Goal: Task Accomplishment & Management: Use online tool/utility

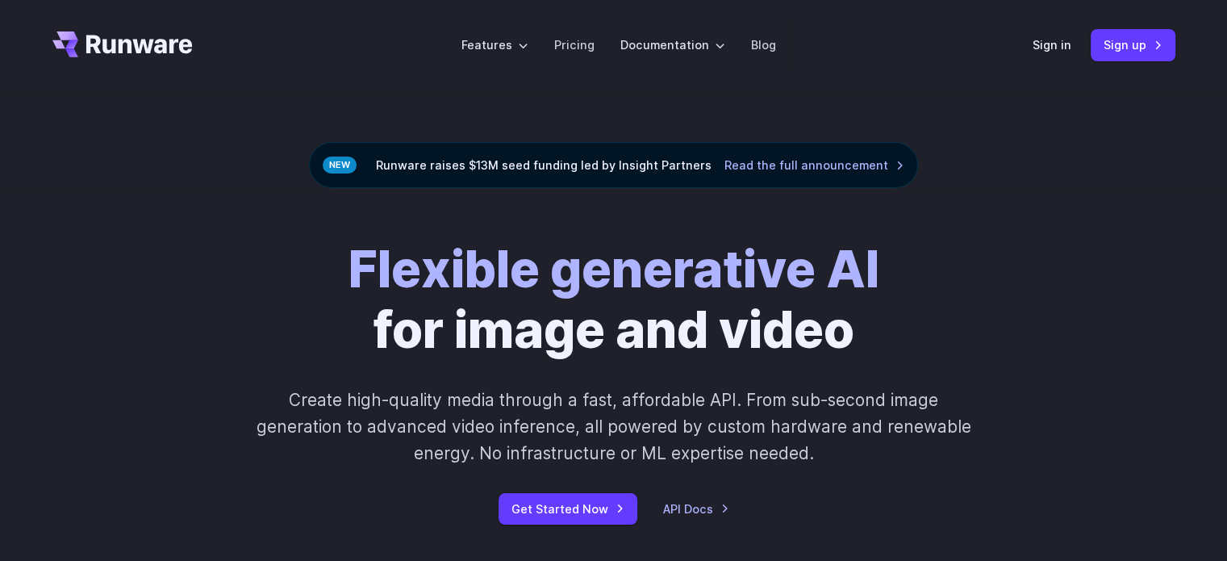
click at [161, 283] on div "Flexible generative AI for image and video Create high-quality media through a …" at bounding box center [613, 382] width 1123 height 285
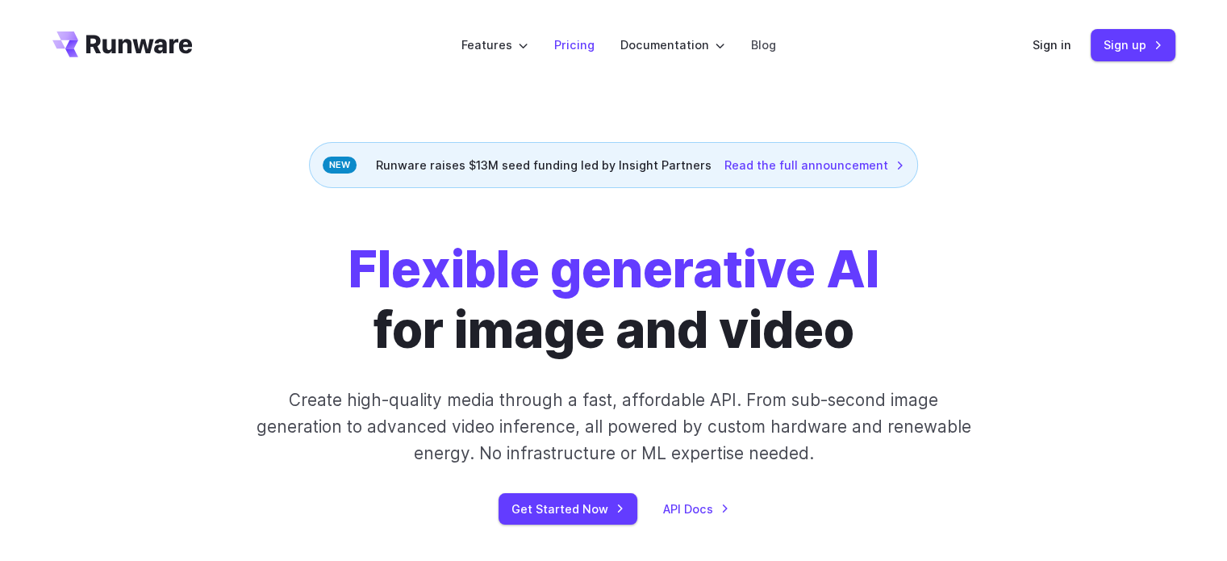
click at [579, 50] on link "Pricing" at bounding box center [574, 45] width 40 height 19
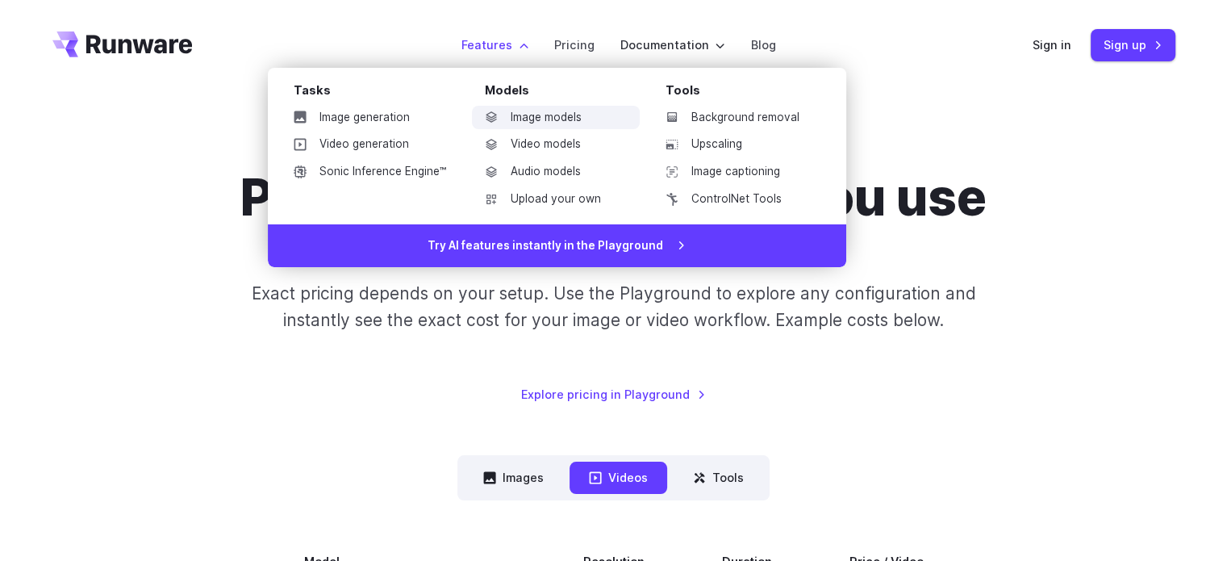
click at [527, 119] on link "Image models" at bounding box center [556, 118] width 168 height 24
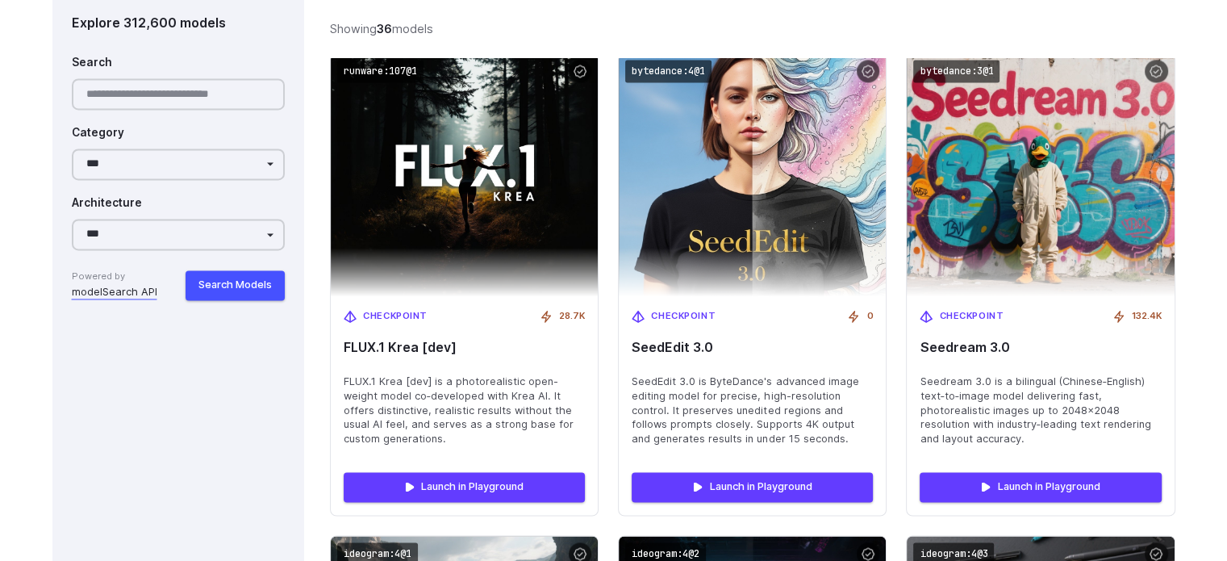
scroll to position [2456, 0]
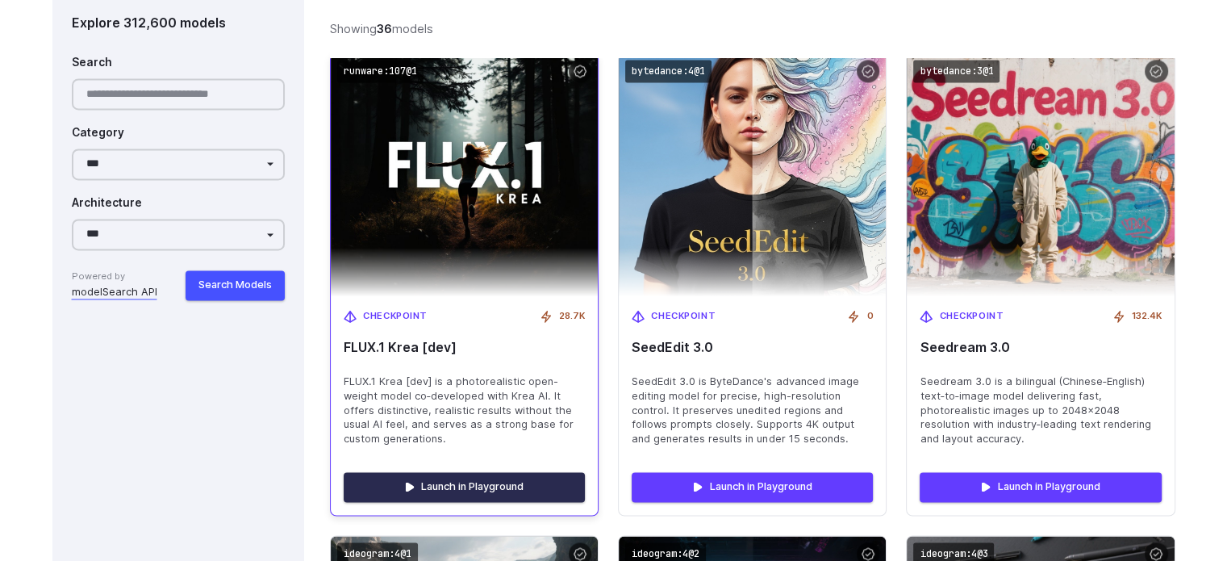
click at [452, 477] on link "Launch in Playground" at bounding box center [464, 486] width 241 height 29
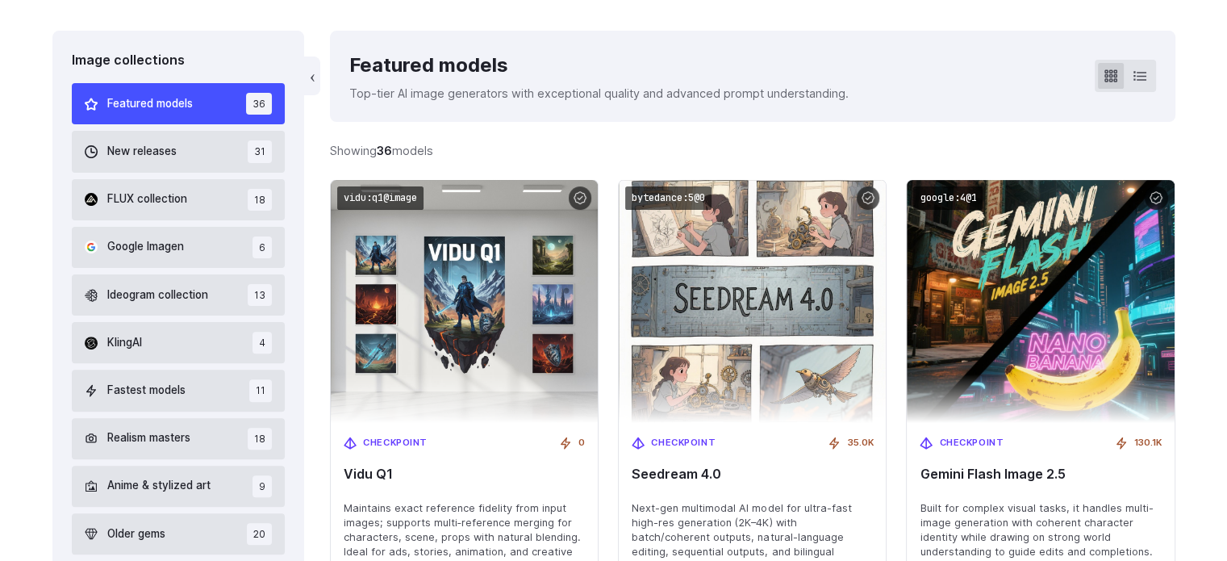
scroll to position [0, 0]
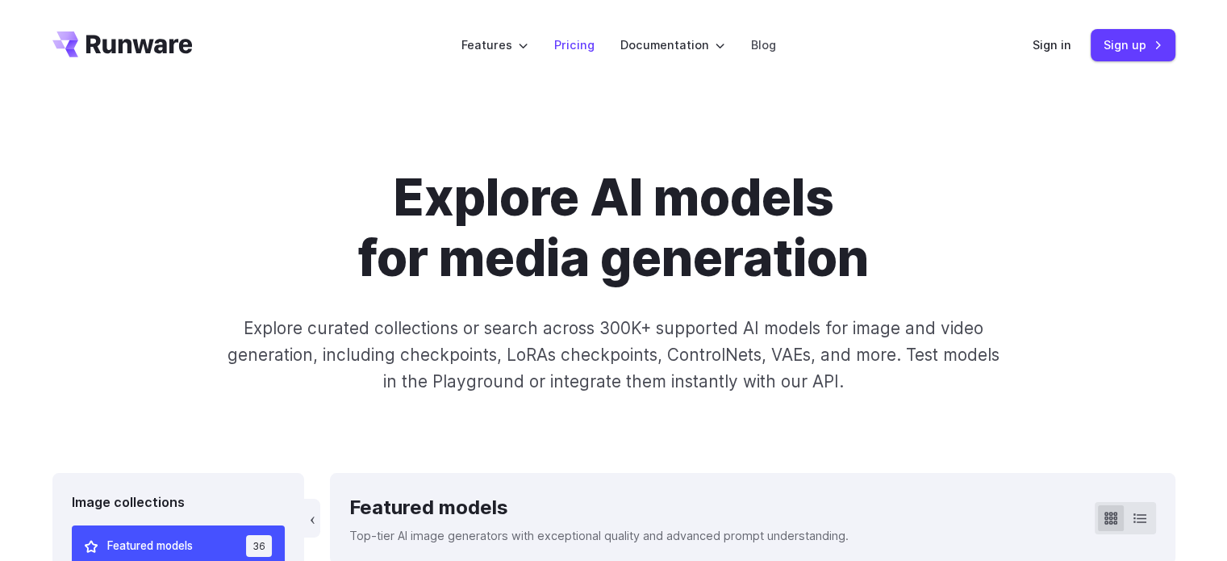
click at [582, 50] on link "Pricing" at bounding box center [574, 45] width 40 height 19
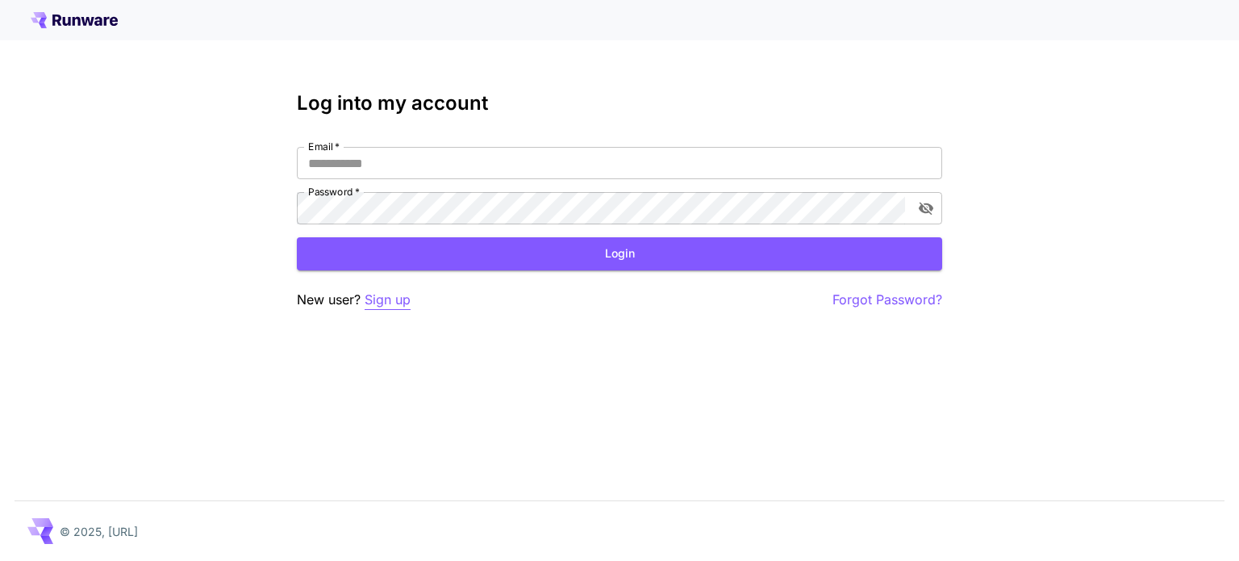
click at [386, 295] on p "Sign up" at bounding box center [388, 300] width 46 height 20
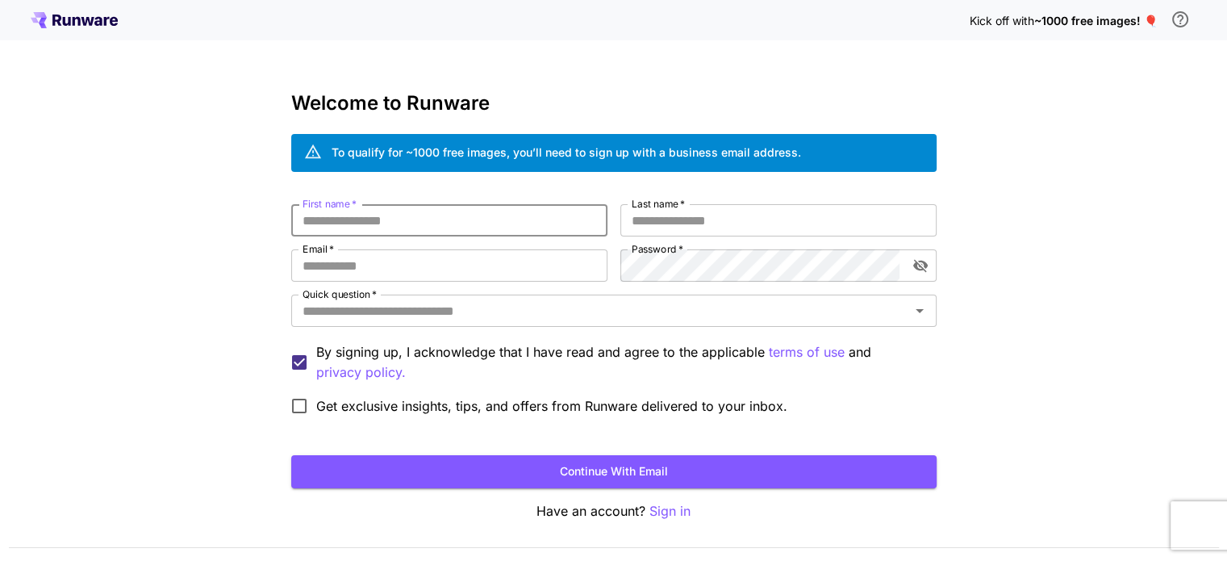
click at [512, 234] on input "First name   *" at bounding box center [449, 220] width 316 height 32
type input "*****"
type input "******"
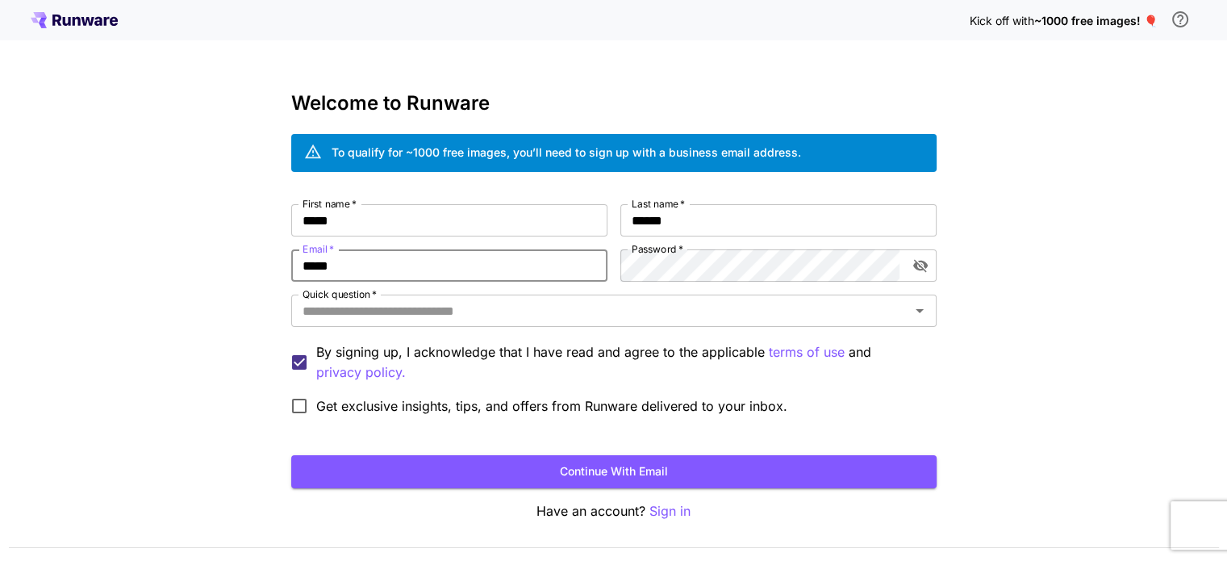
type input "**********"
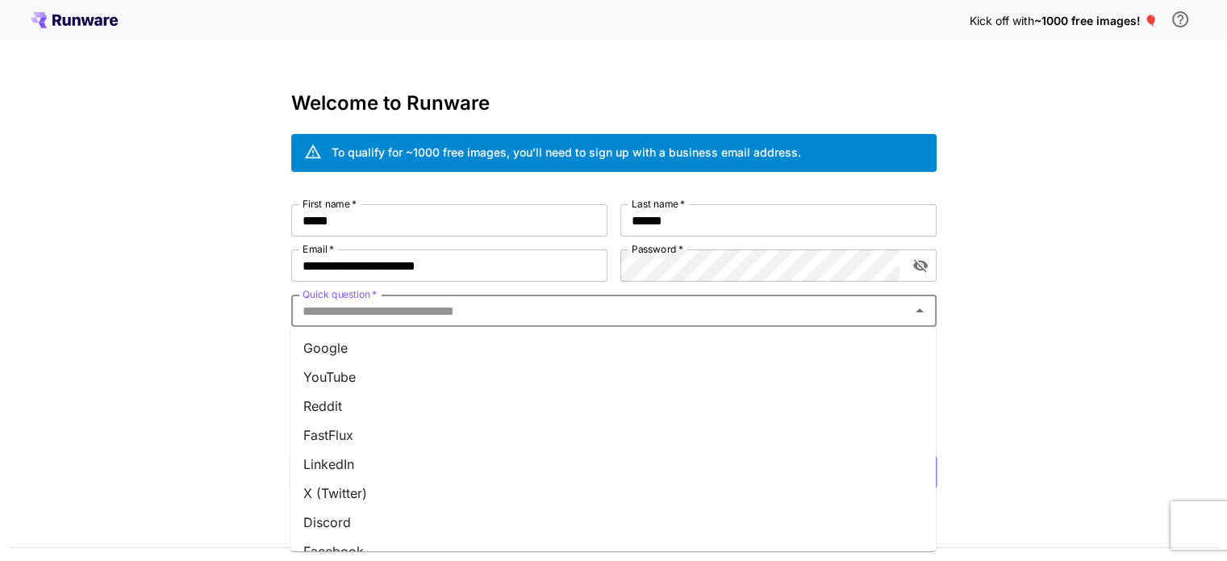
click at [579, 306] on input "Quick question   *" at bounding box center [600, 310] width 609 height 23
click at [420, 354] on li "Google" at bounding box center [612, 347] width 645 height 29
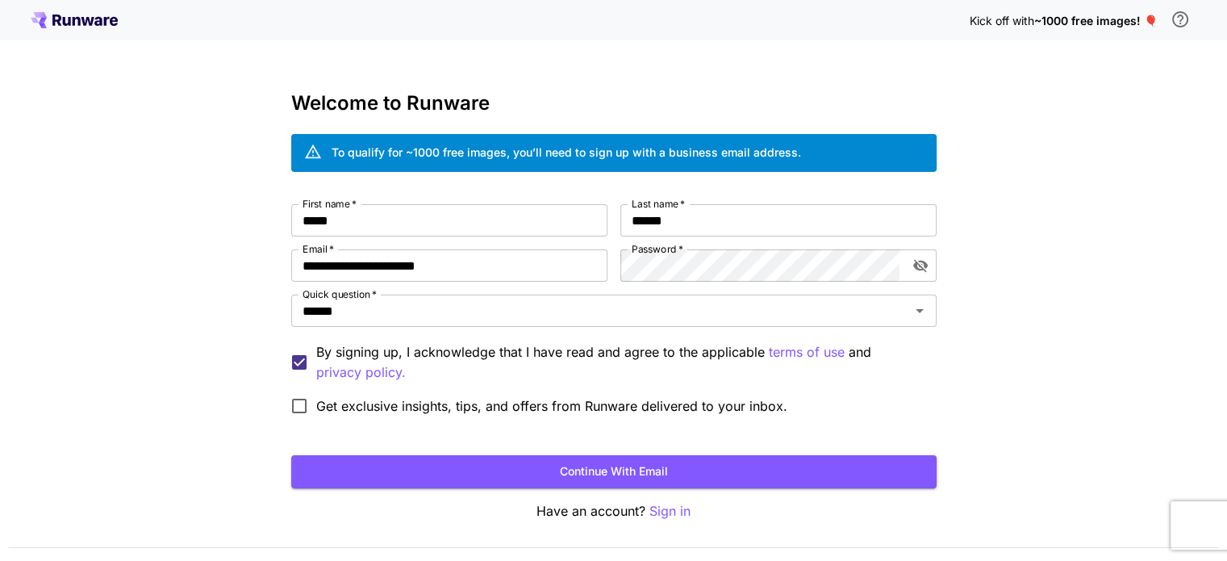
click at [154, 378] on div "**********" at bounding box center [613, 304] width 1227 height 608
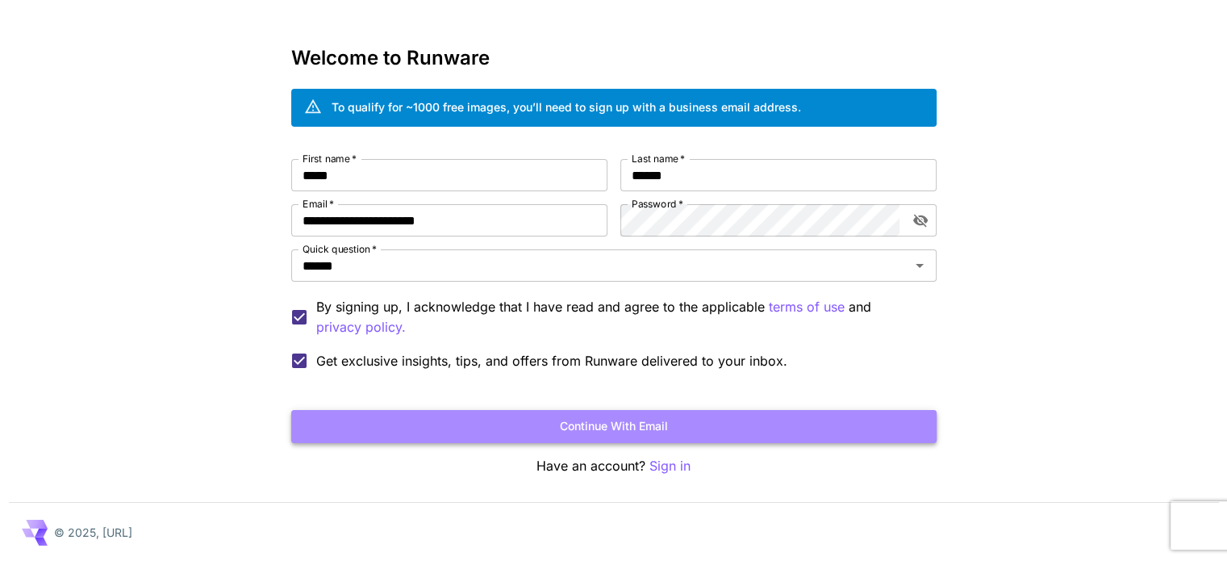
click at [462, 421] on button "Continue with email" at bounding box center [613, 426] width 645 height 33
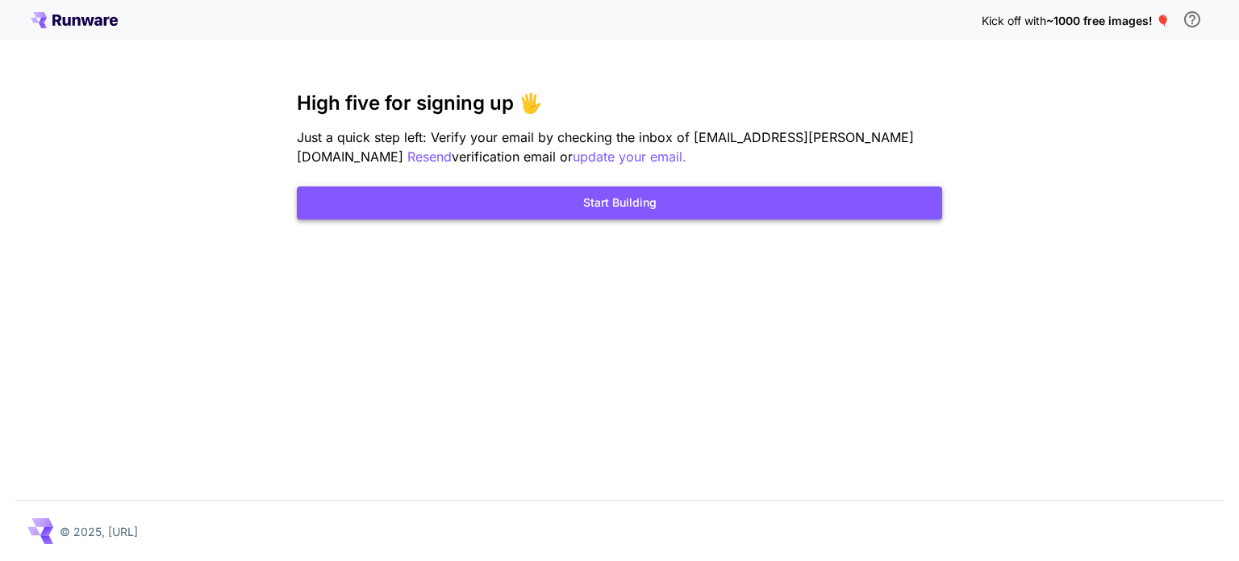
click at [588, 201] on button "Start Building" at bounding box center [619, 202] width 645 height 33
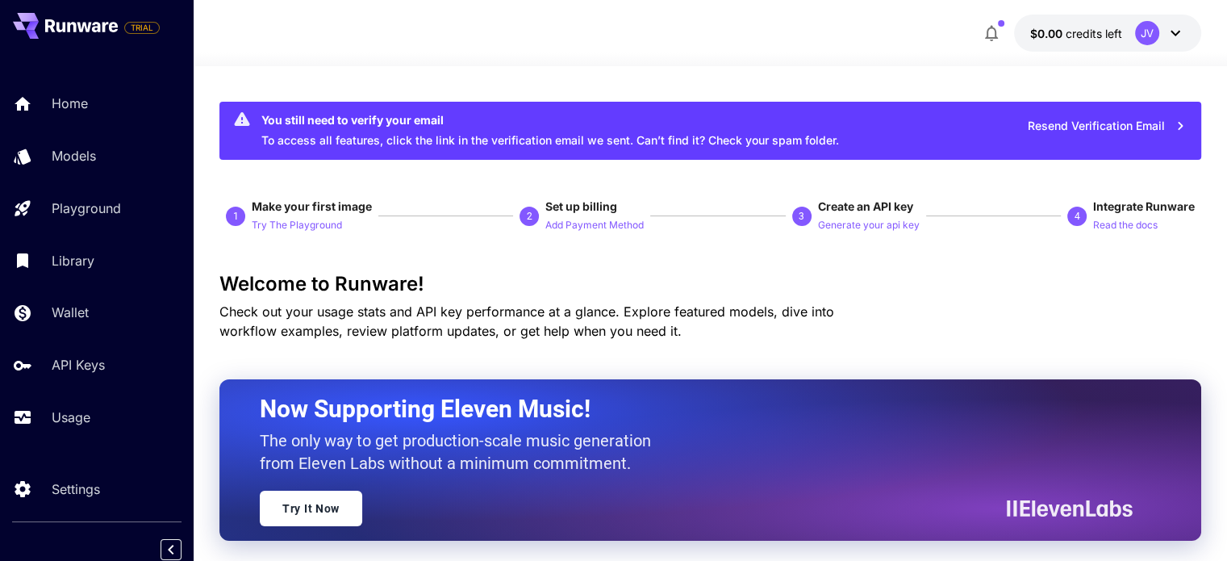
click at [116, 33] on button at bounding box center [65, 26] width 105 height 26
click at [1133, 30] on button "$0.00 credits left JV" at bounding box center [1107, 33] width 187 height 37
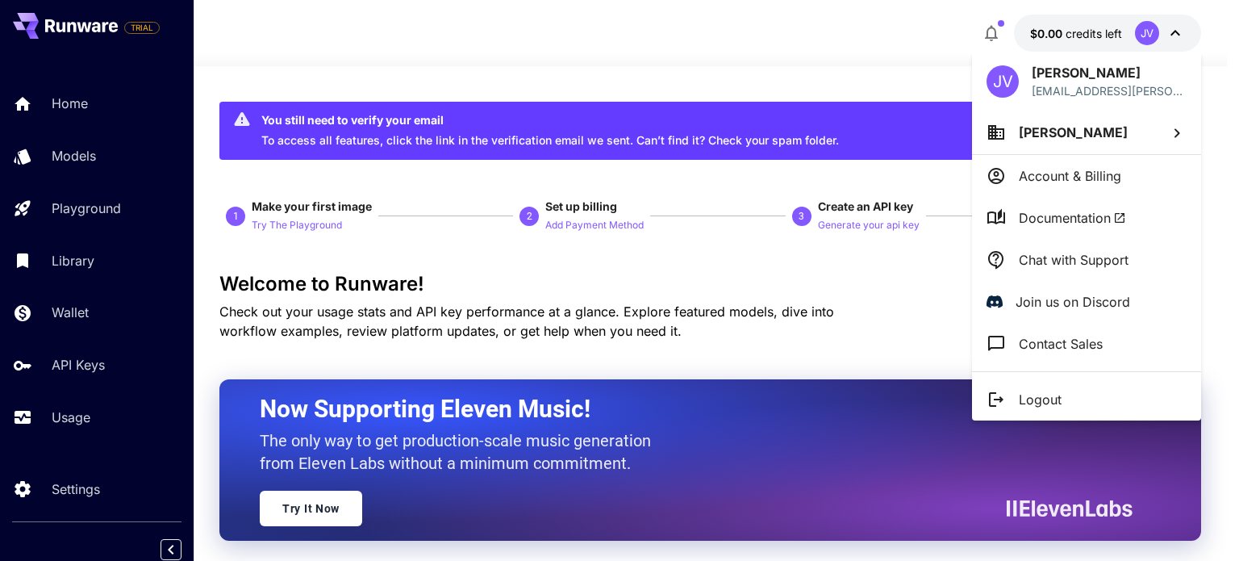
click at [762, 299] on div at bounding box center [619, 280] width 1239 height 561
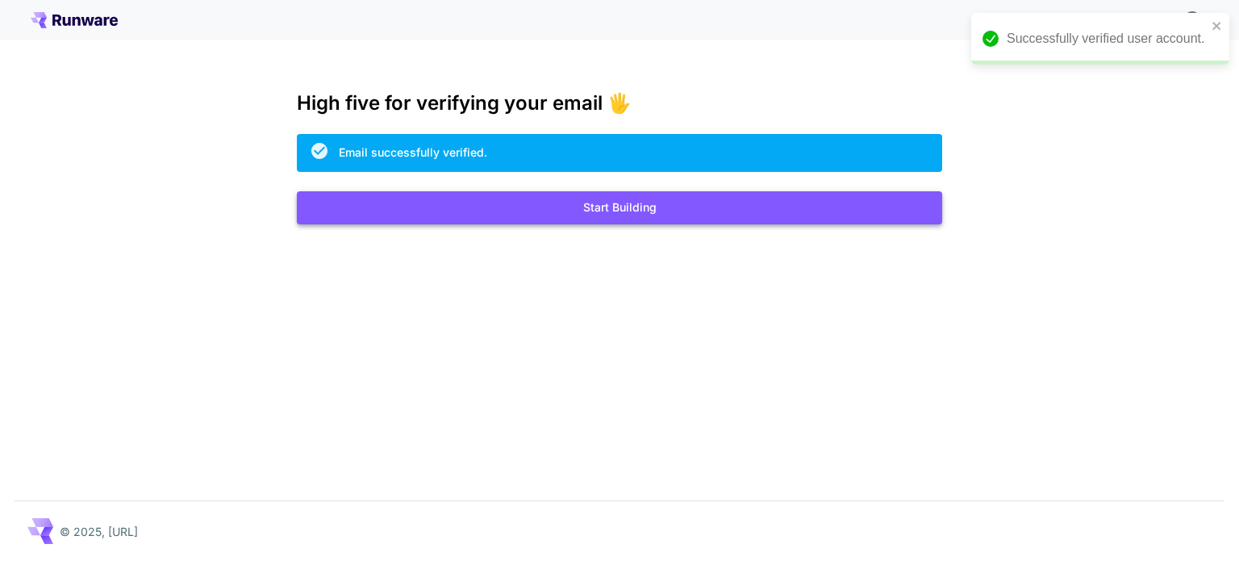
click at [647, 210] on button "Start Building" at bounding box center [619, 207] width 645 height 33
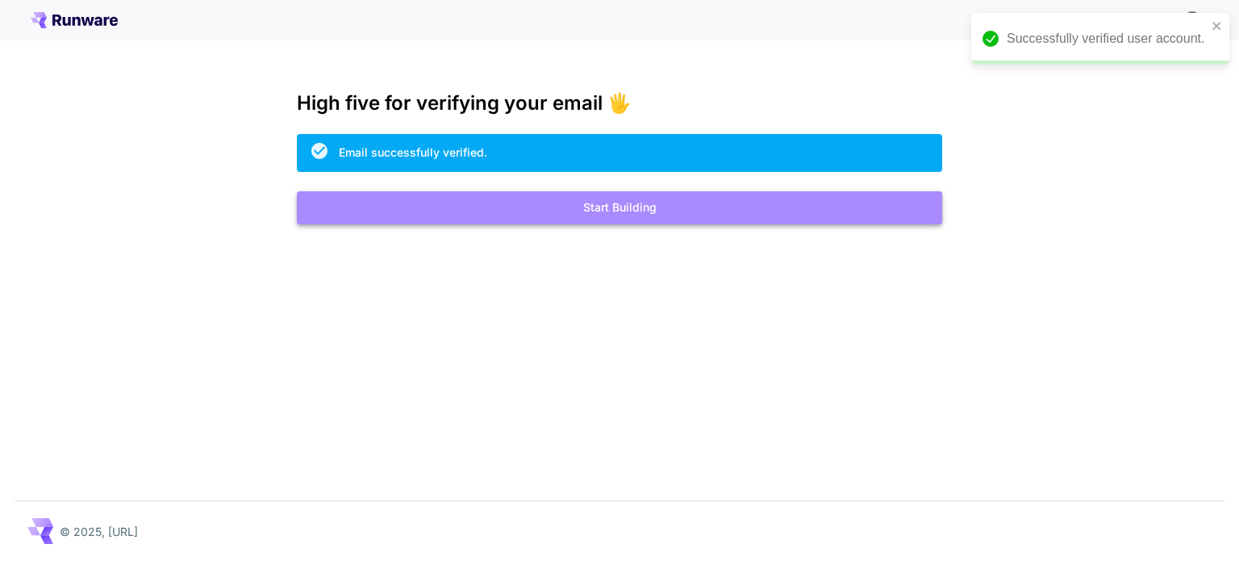
click at [605, 217] on button "Start Building" at bounding box center [619, 207] width 645 height 33
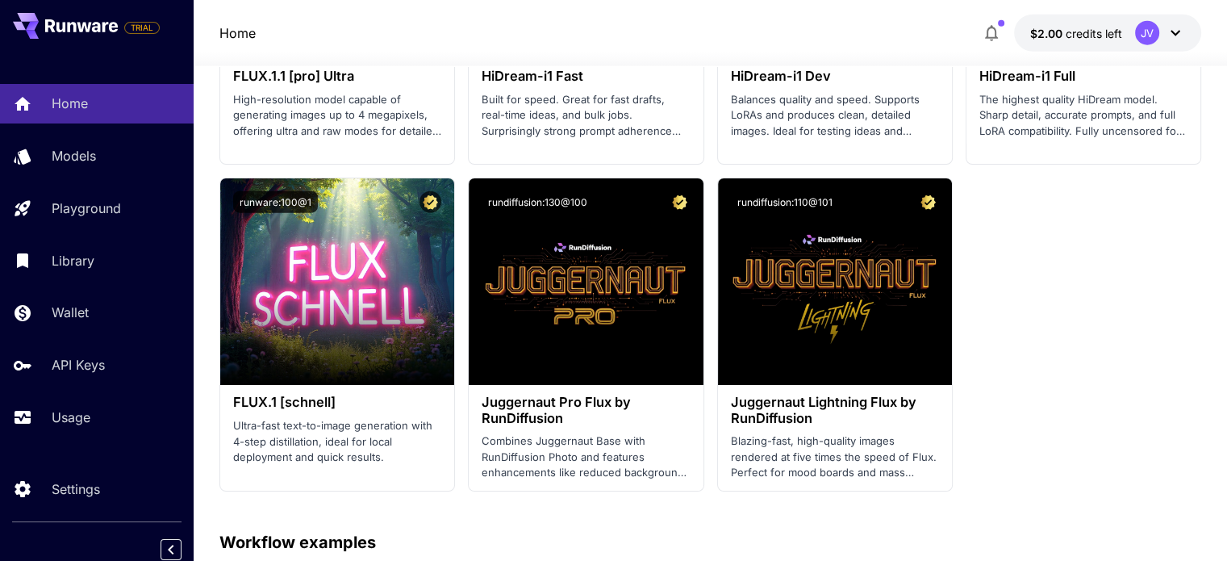
scroll to position [3917, 0]
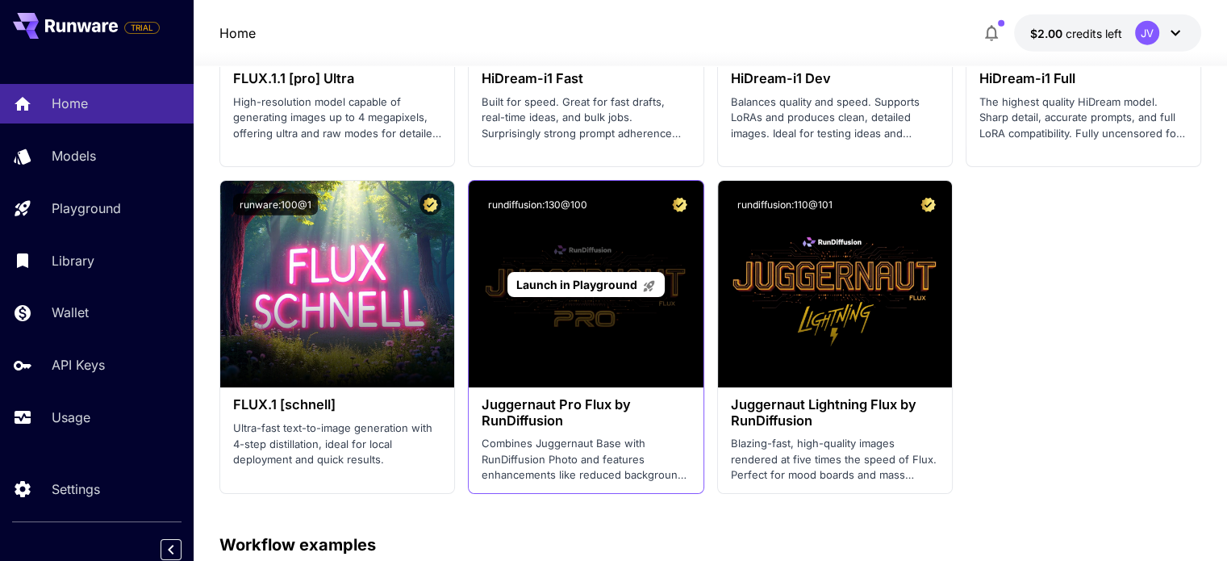
click at [598, 316] on div "Launch in Playground" at bounding box center [586, 284] width 234 height 207
click at [576, 281] on span "Launch in Playground" at bounding box center [576, 285] width 121 height 14
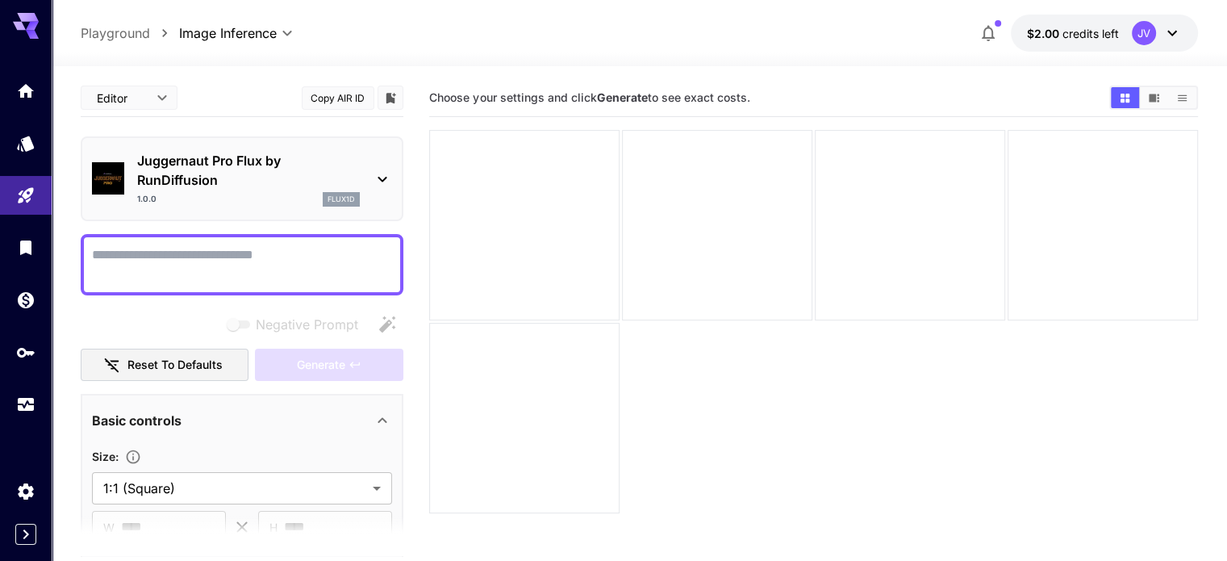
click at [227, 243] on div at bounding box center [242, 264] width 323 height 61
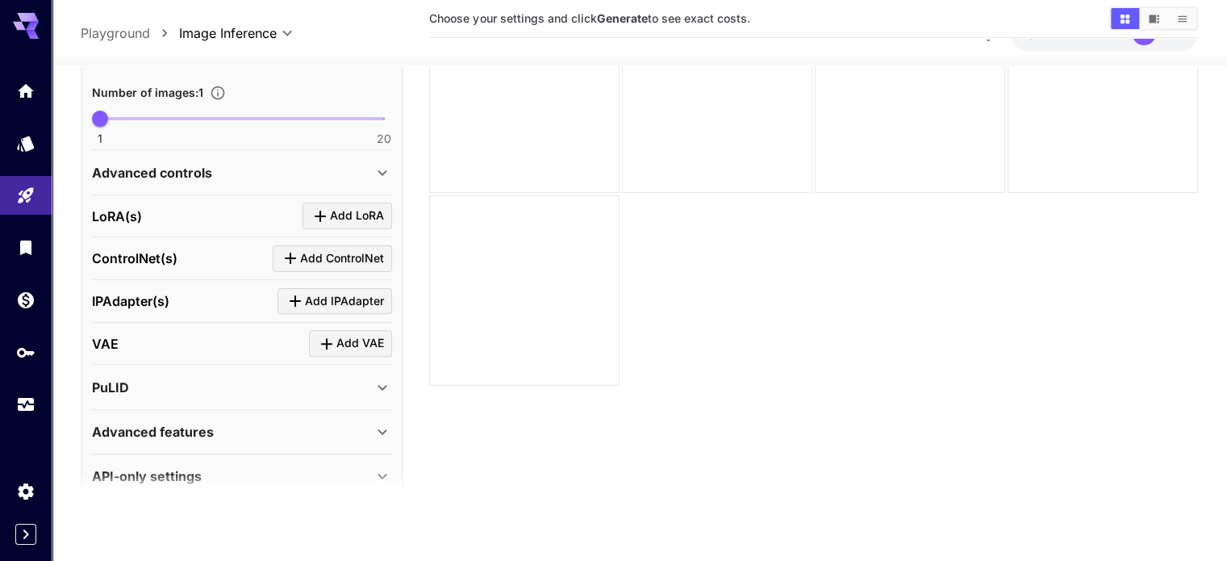
scroll to position [500, 0]
click at [371, 461] on div "API-only settings" at bounding box center [242, 476] width 300 height 39
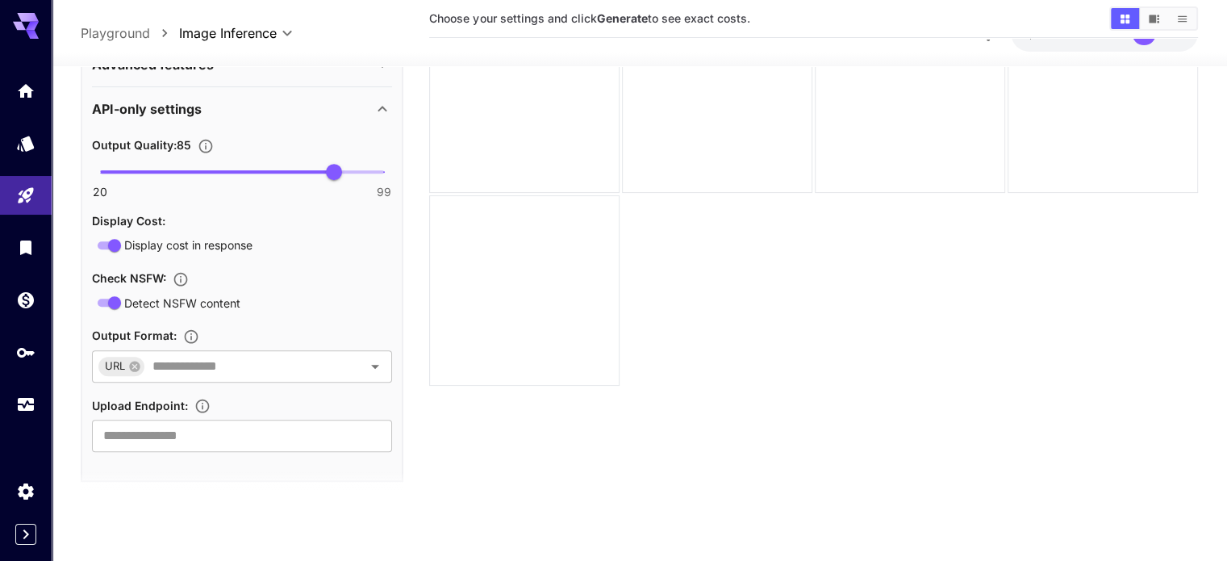
scroll to position [872, 0]
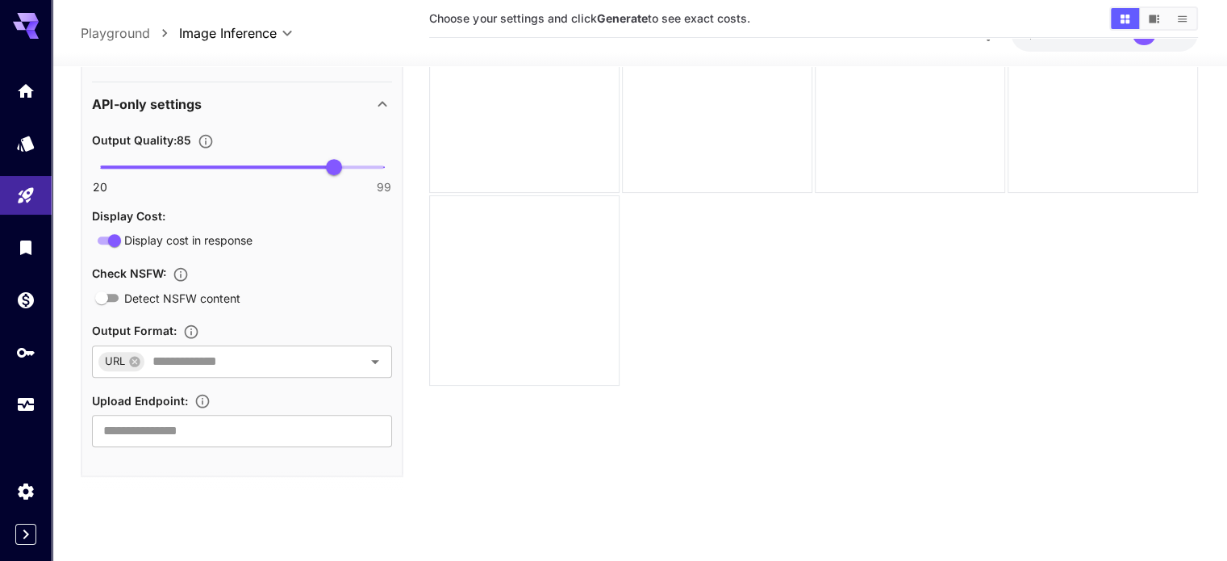
click at [318, 277] on div "Check NSFW :" at bounding box center [242, 272] width 300 height 19
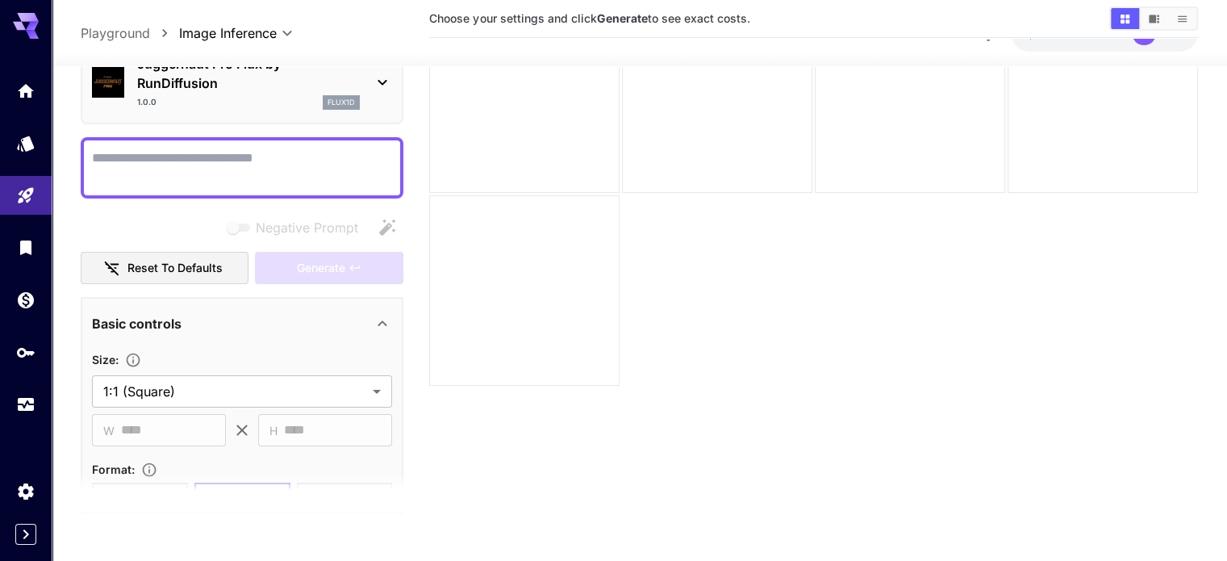
scroll to position [0, 0]
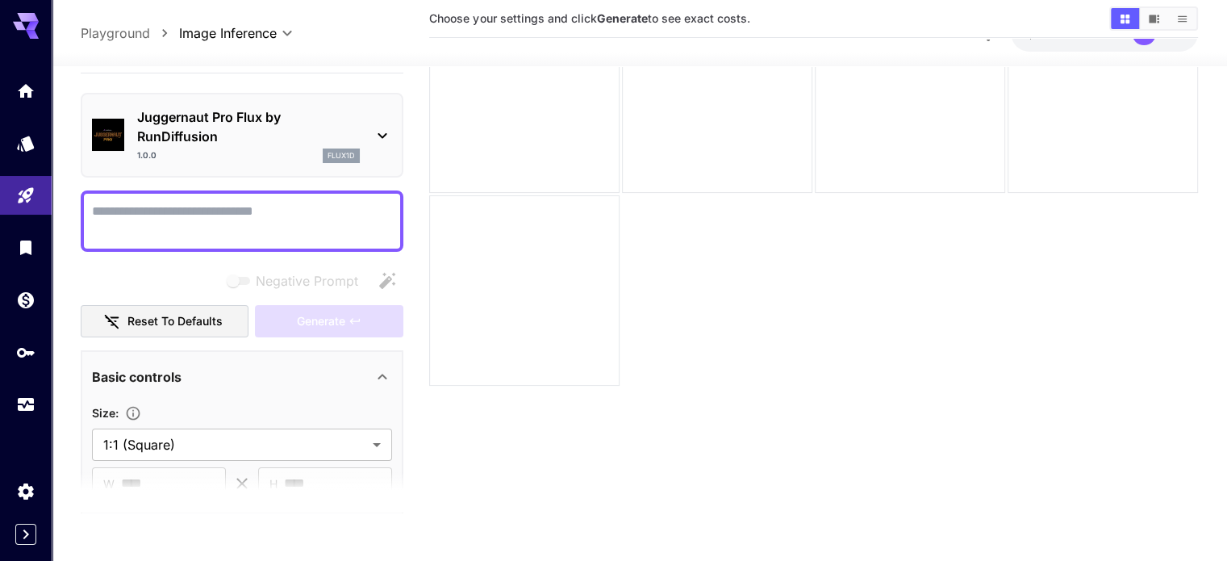
click at [245, 213] on textarea "Negative Prompt" at bounding box center [242, 221] width 300 height 39
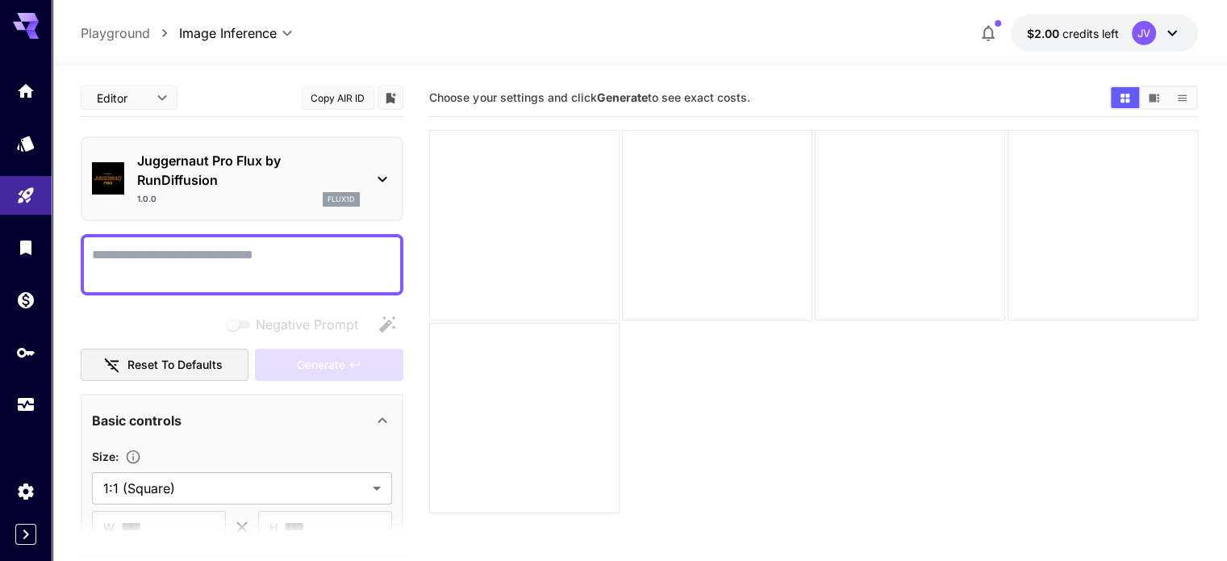
click at [545, 203] on div at bounding box center [524, 225] width 190 height 190
click at [672, 177] on div at bounding box center [717, 225] width 190 height 190
click at [723, 36] on div "**********" at bounding box center [639, 33] width 1117 height 37
click at [807, 81] on div "Choose your settings and click Generate to see exact costs." at bounding box center [813, 98] width 768 height 38
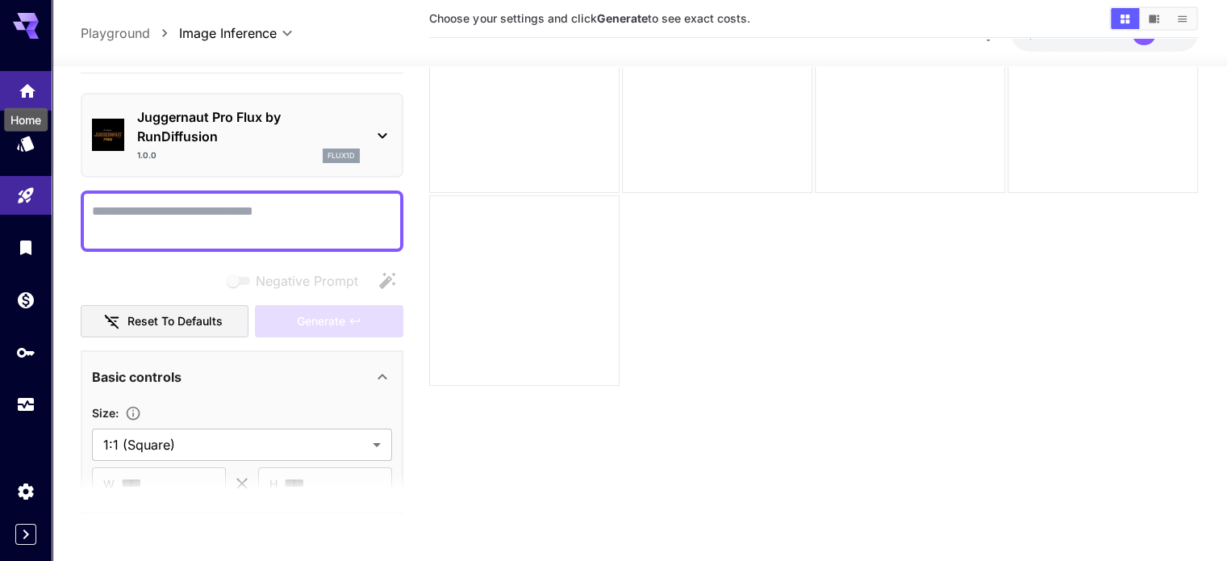
click at [25, 93] on icon "Home" at bounding box center [27, 86] width 16 height 14
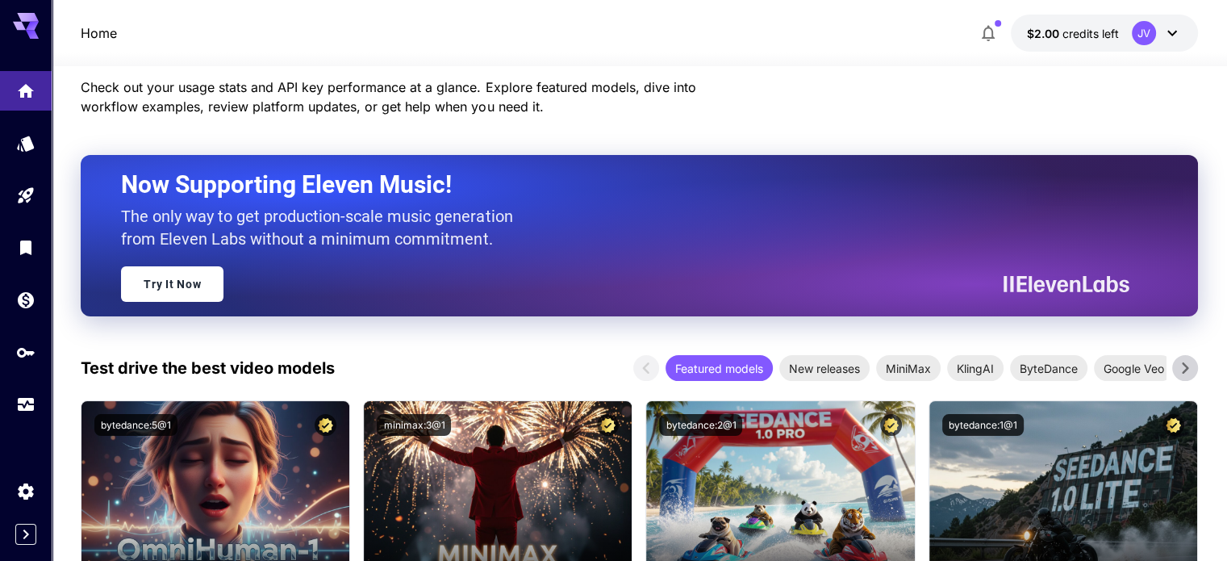
click at [550, 49] on div at bounding box center [640, 56] width 1176 height 19
click at [34, 149] on div "Models" at bounding box center [28, 167] width 56 height 36
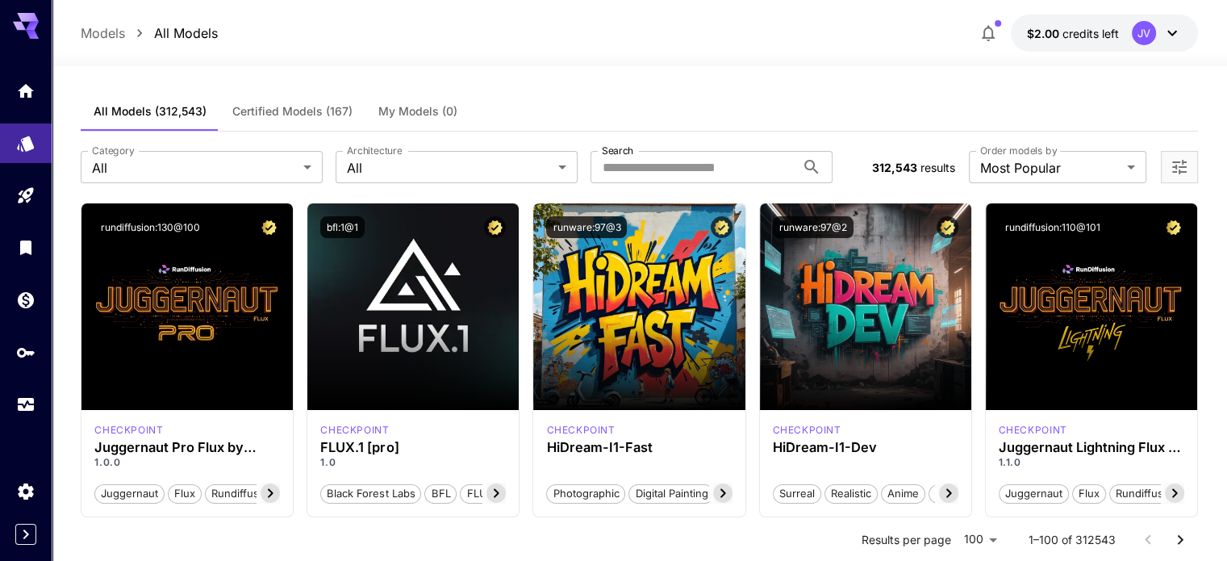
click at [598, 57] on div at bounding box center [640, 56] width 1176 height 19
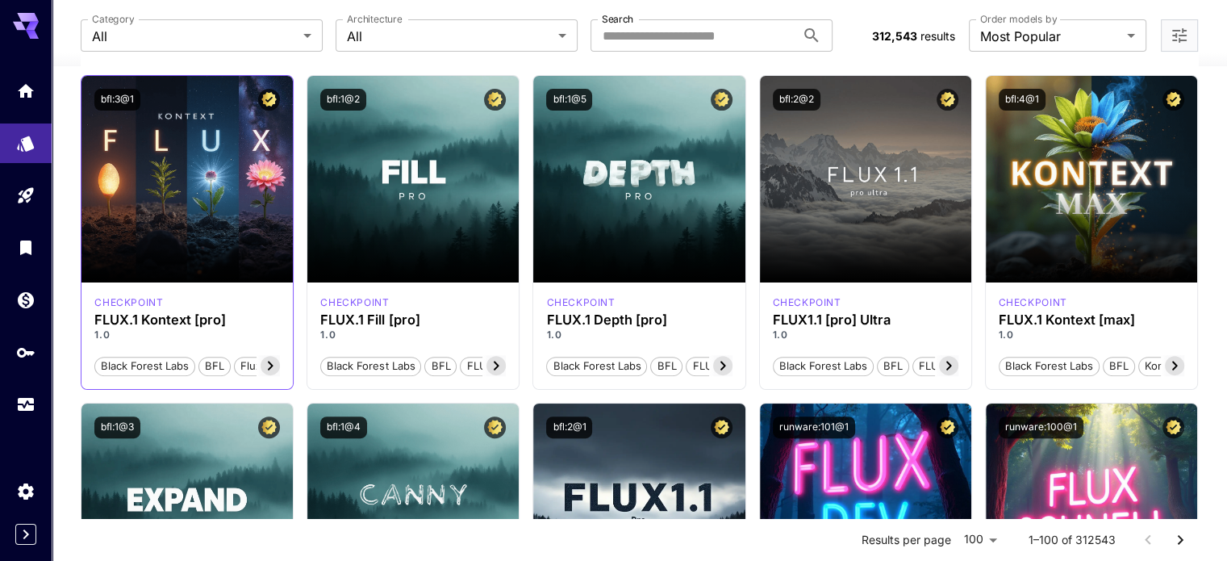
scroll to position [465, 0]
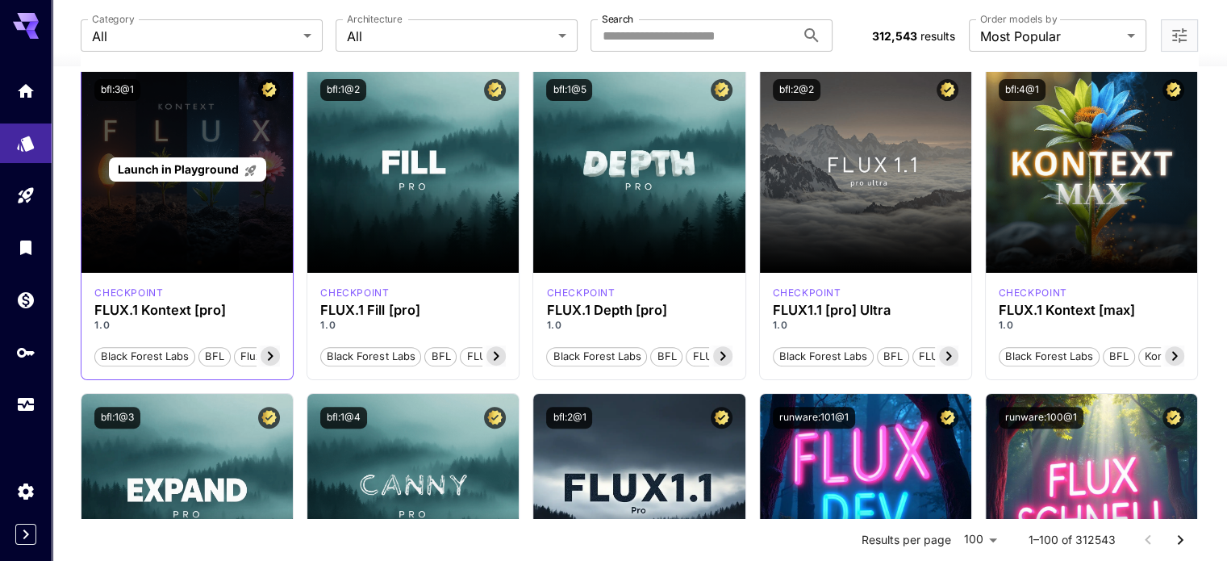
click at [199, 173] on span "Launch in Playground" at bounding box center [178, 169] width 121 height 14
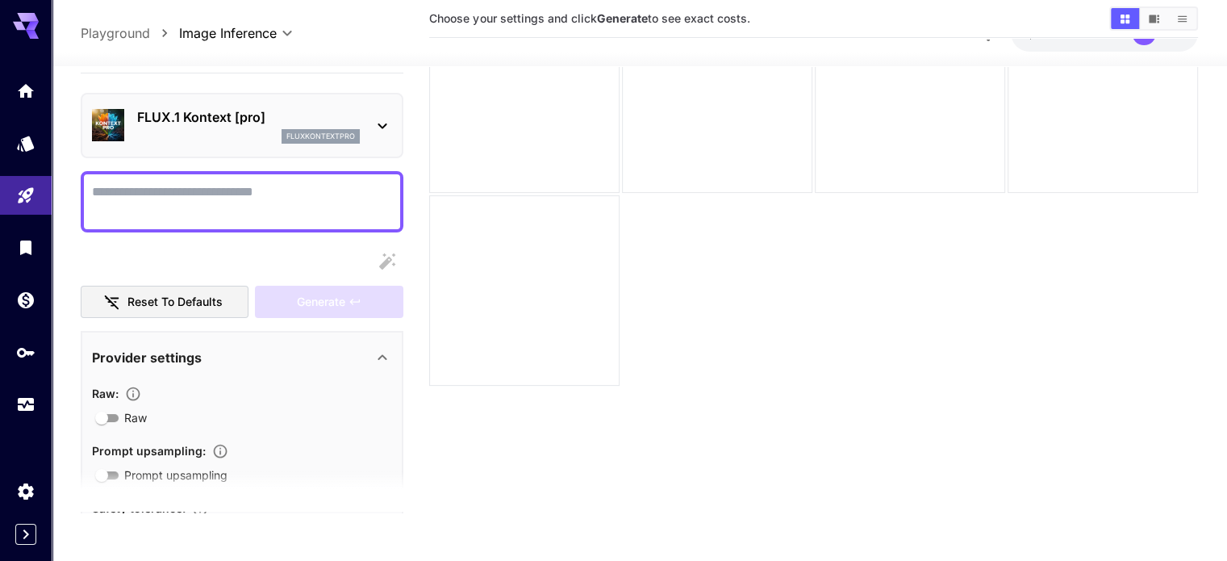
click at [597, 240] on section "Choose your settings and click Generate to see exact costs." at bounding box center [813, 232] width 768 height 561
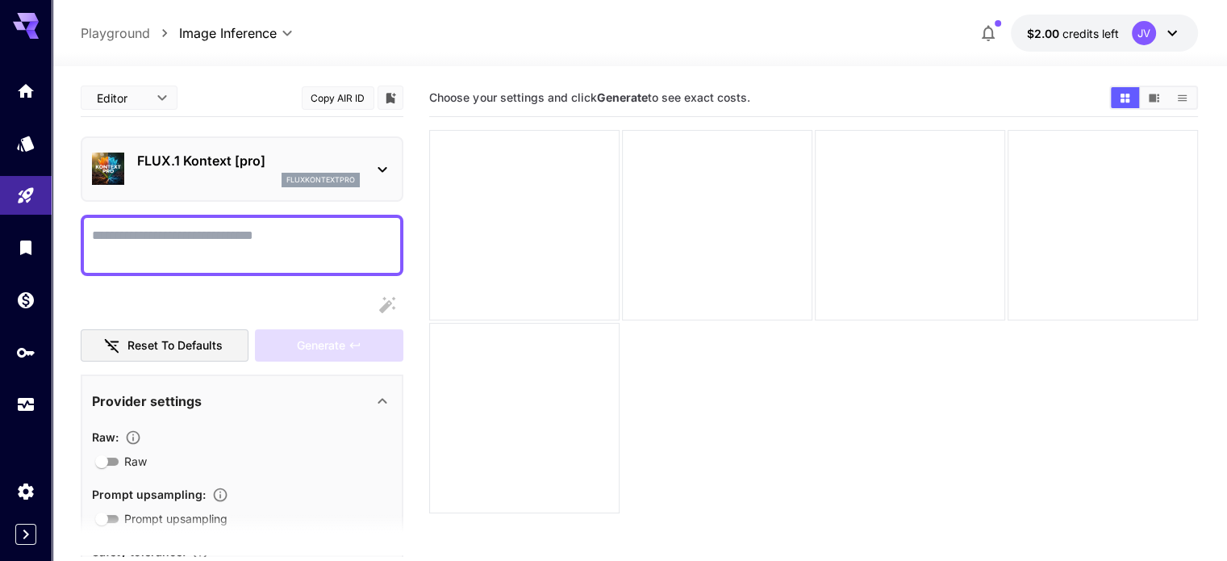
scroll to position [127, 0]
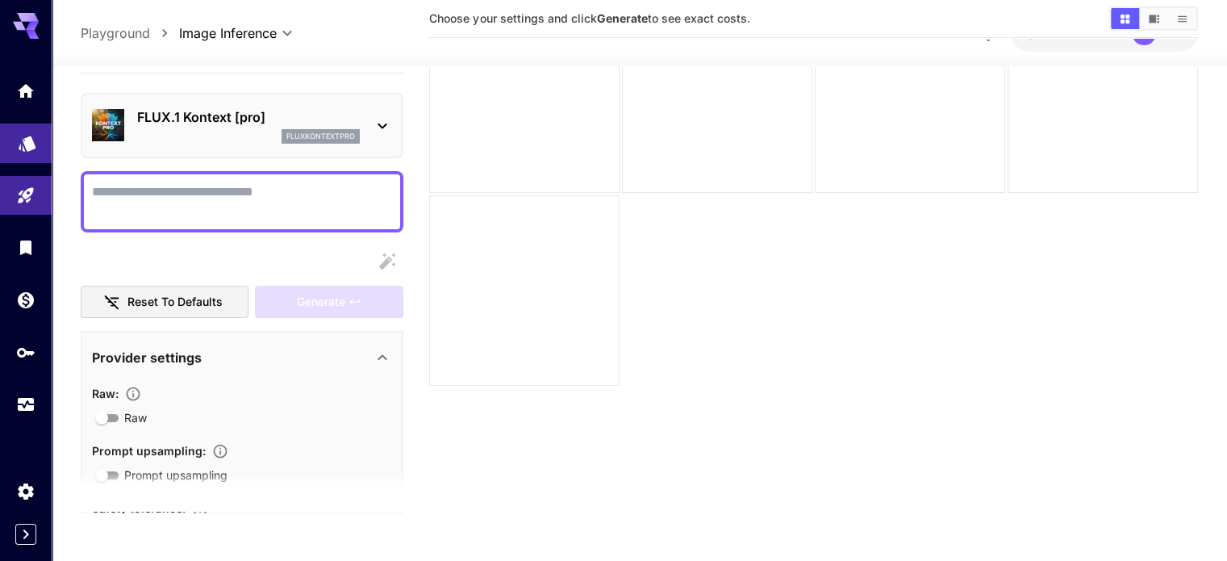
click at [16, 150] on link at bounding box center [26, 143] width 52 height 40
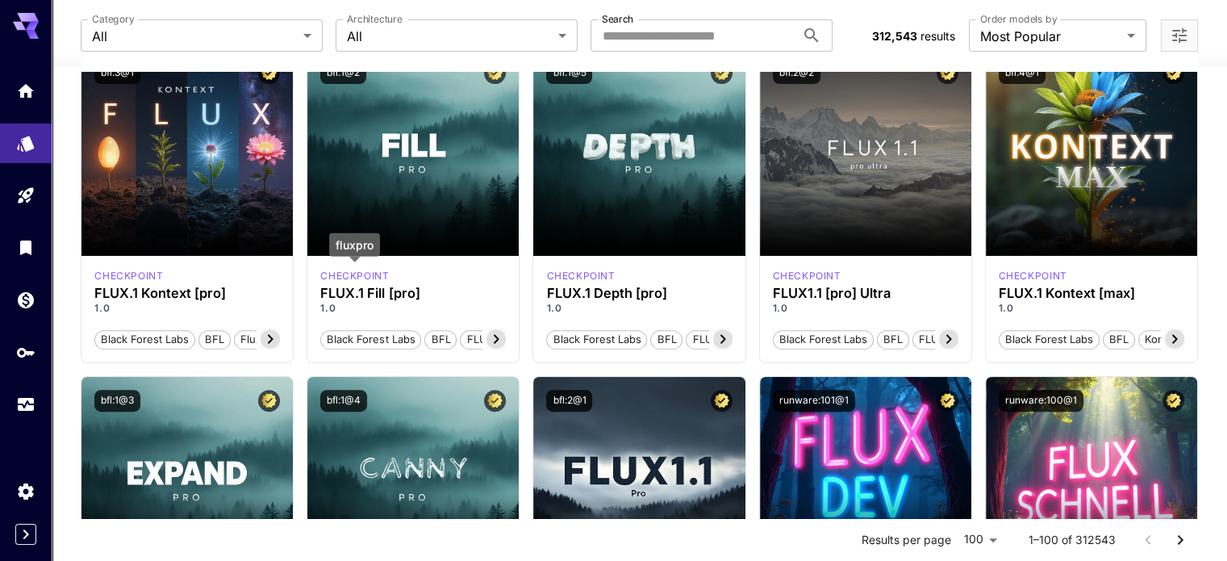
scroll to position [483, 0]
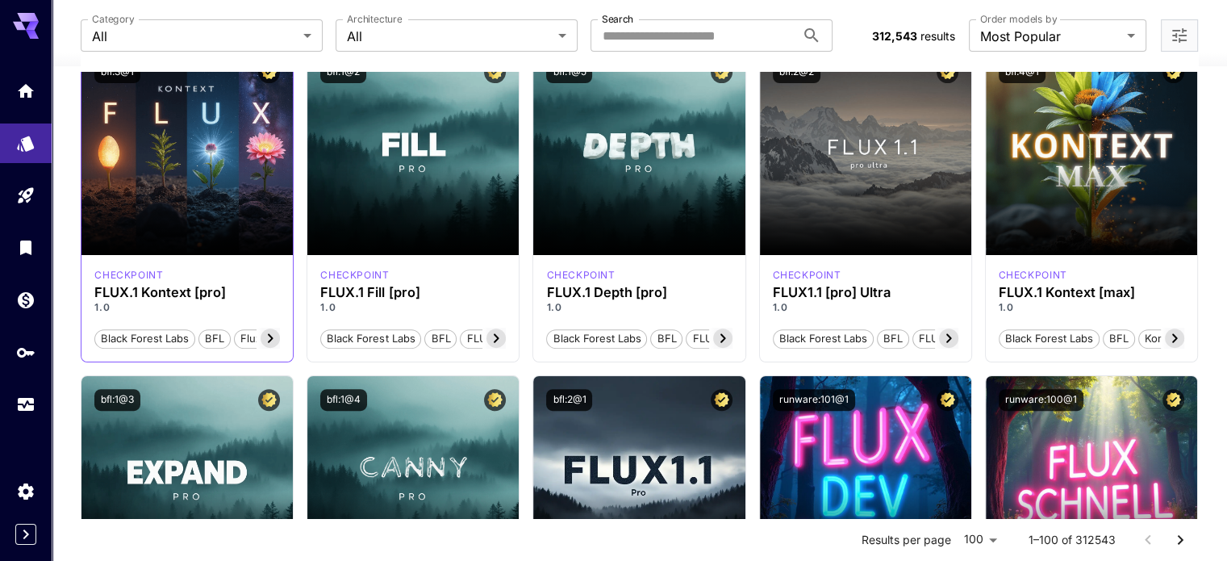
click at [269, 338] on icon at bounding box center [270, 337] width 19 height 19
click at [106, 339] on icon at bounding box center [105, 338] width 6 height 9
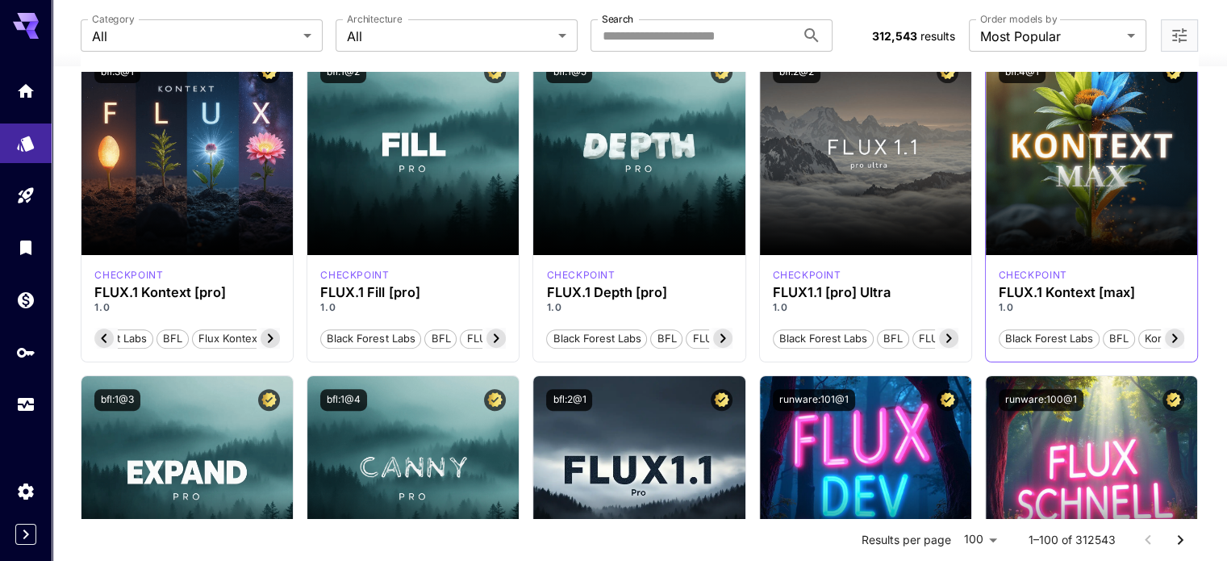
click at [1174, 335] on icon at bounding box center [1175, 338] width 6 height 9
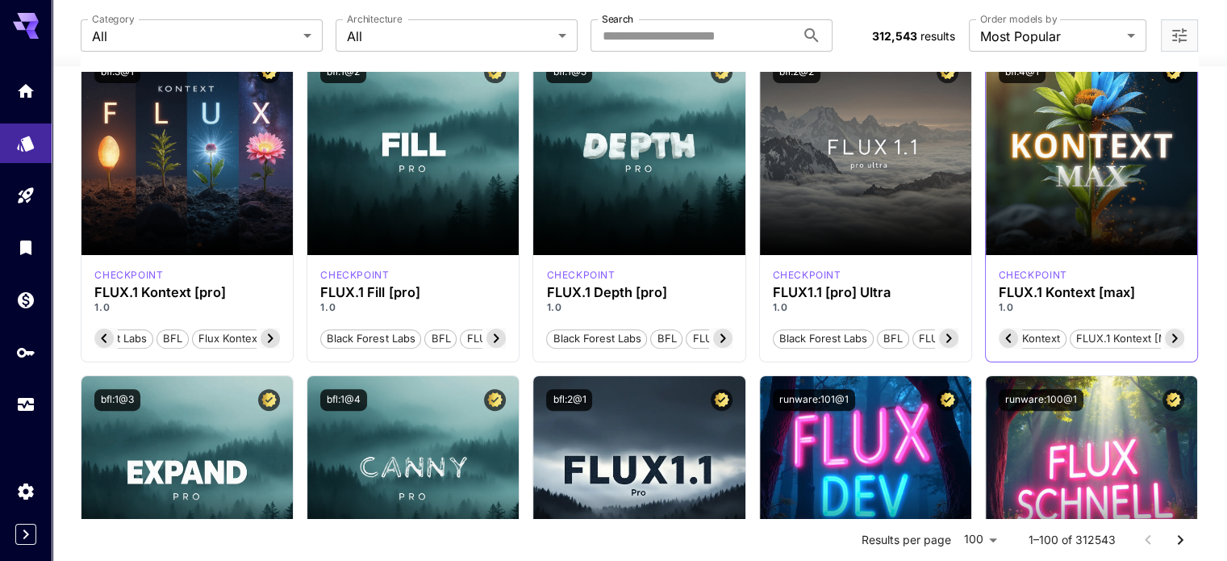
scroll to position [0, 224]
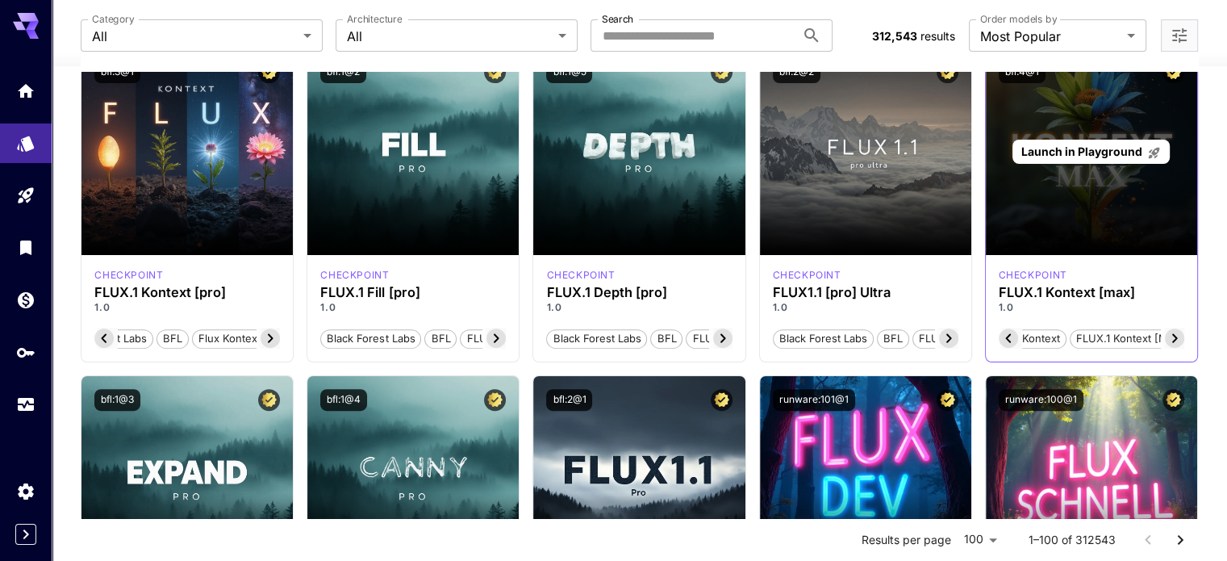
click at [1130, 180] on div "Launch in Playground" at bounding box center [1091, 151] width 211 height 207
click at [1092, 145] on span "Launch in Playground" at bounding box center [1081, 151] width 121 height 14
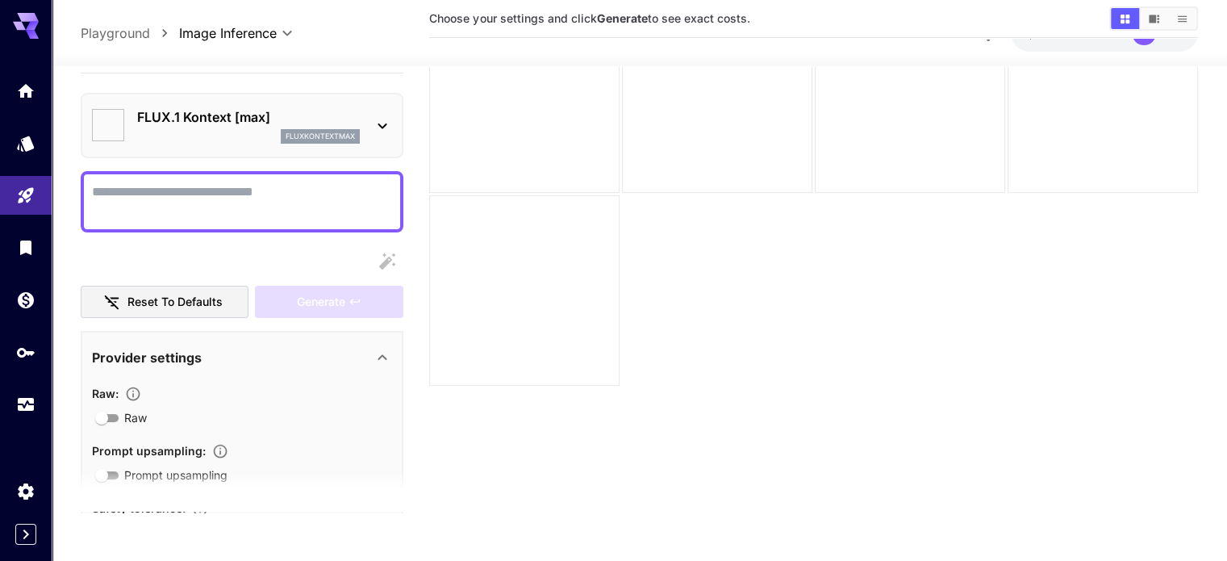
scroll to position [127, 0]
drag, startPoint x: 269, startPoint y: 112, endPoint x: 139, endPoint y: 114, distance: 129.9
click at [139, 114] on p "FLUX.1 Kontext [max]" at bounding box center [248, 116] width 223 height 19
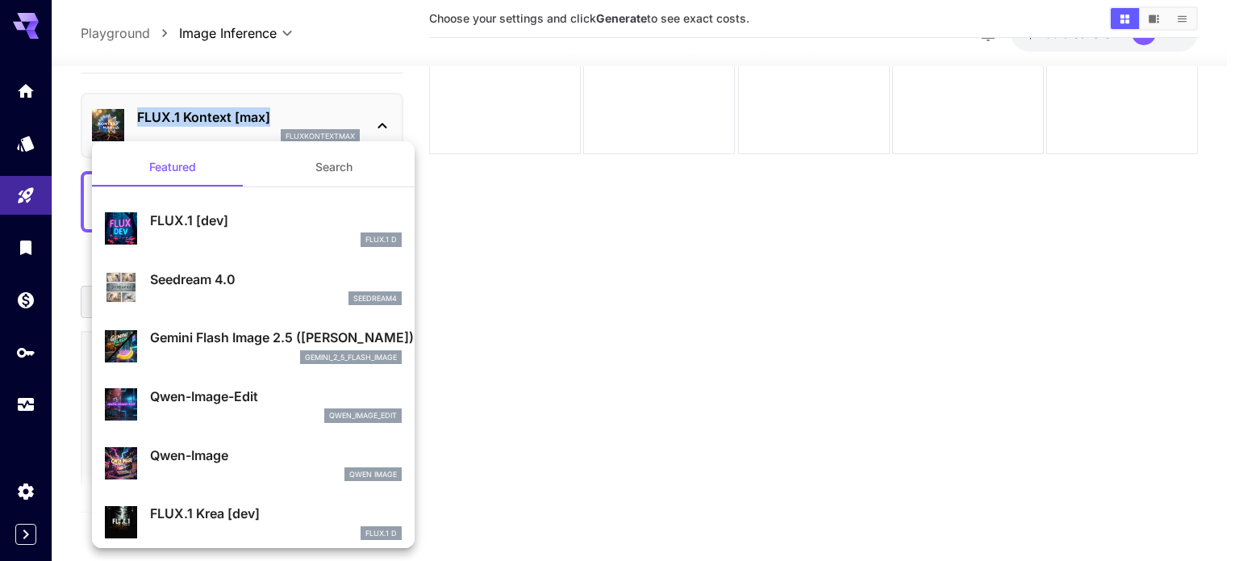
copy p "FLUX.1 Kontext [max]"
click at [593, 271] on div at bounding box center [619, 280] width 1239 height 561
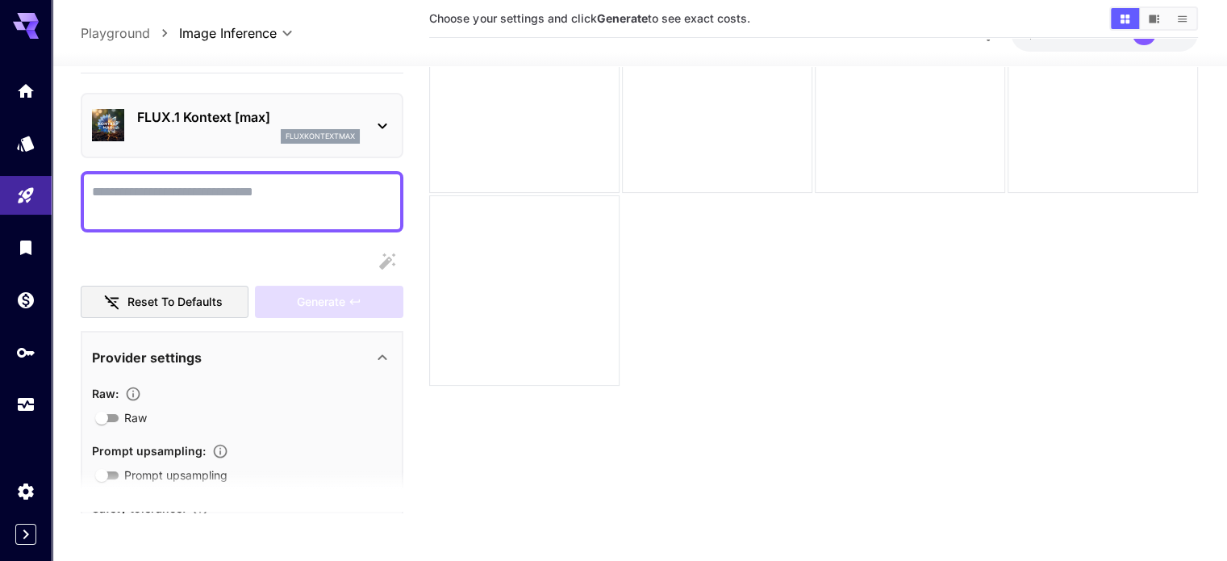
click at [593, 271] on section "Choose your settings and click Generate to see exact costs." at bounding box center [813, 232] width 768 height 561
click at [608, 406] on section "Choose your settings and click Generate to see exact costs." at bounding box center [813, 232] width 768 height 561
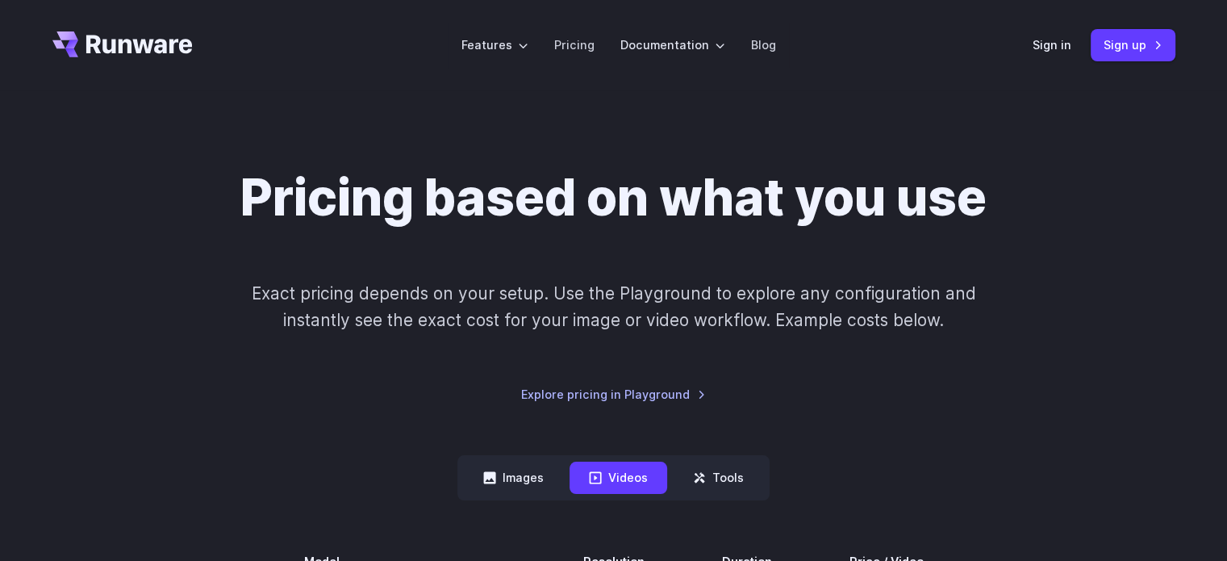
click at [507, 459] on nav "Images Videos Tools ****** ****** *****" at bounding box center [613, 477] width 312 height 44
click at [486, 478] on icon at bounding box center [490, 478] width 12 height 12
click at [519, 477] on button "Images" at bounding box center [513, 477] width 99 height 31
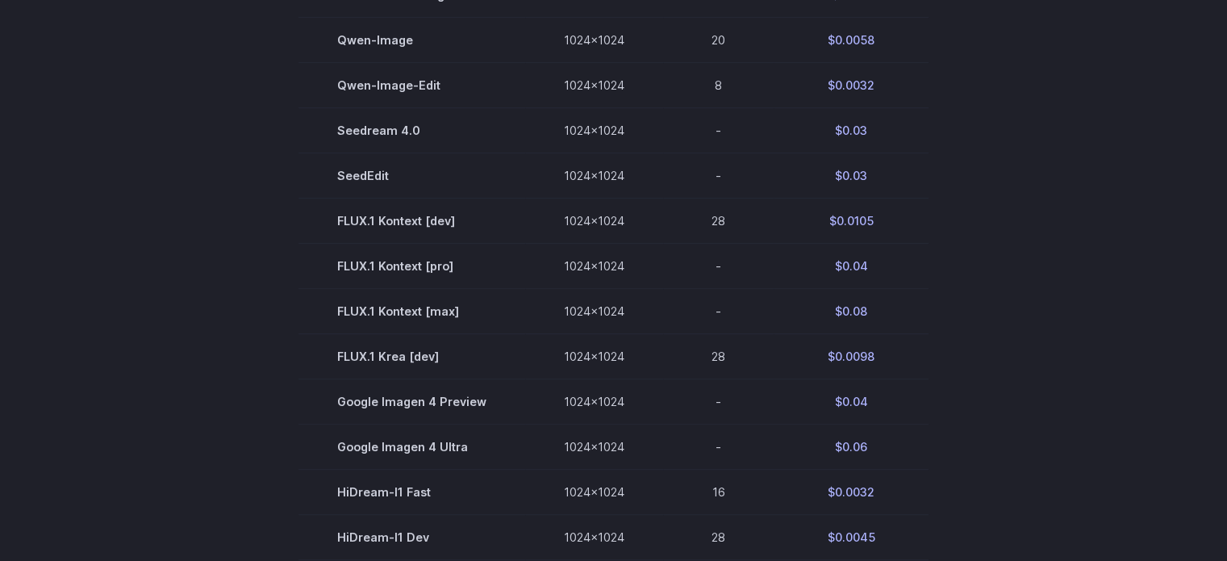
scroll to position [704, 0]
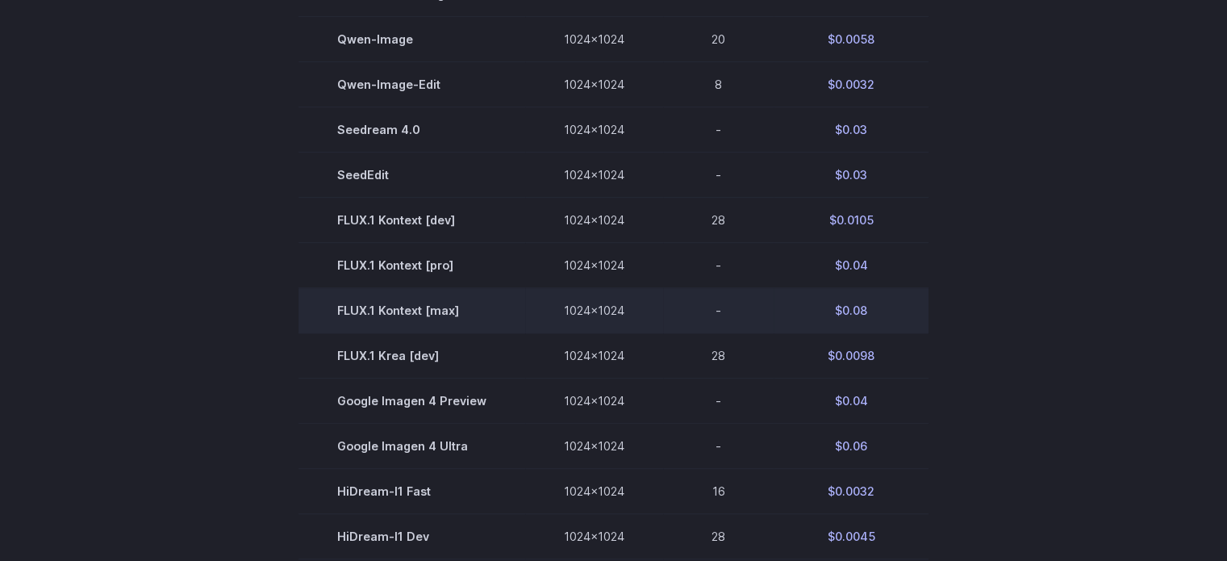
click at [397, 312] on td "FLUX.1 Kontext [max]" at bounding box center [412, 310] width 227 height 45
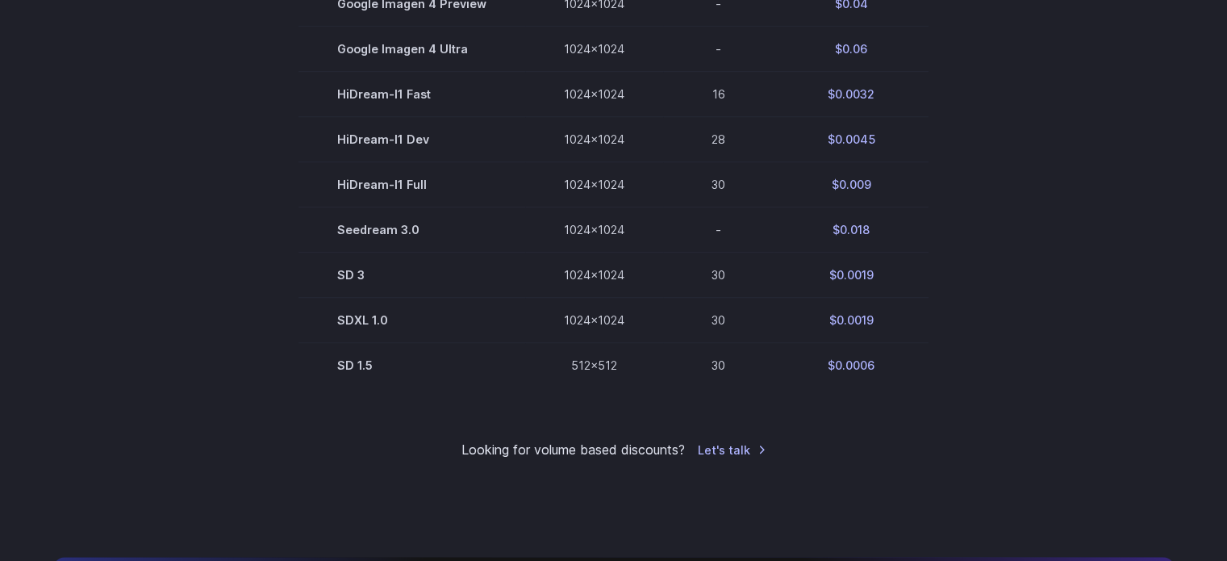
scroll to position [1100, 0]
click at [737, 458] on link "Let's talk" at bounding box center [732, 450] width 69 height 19
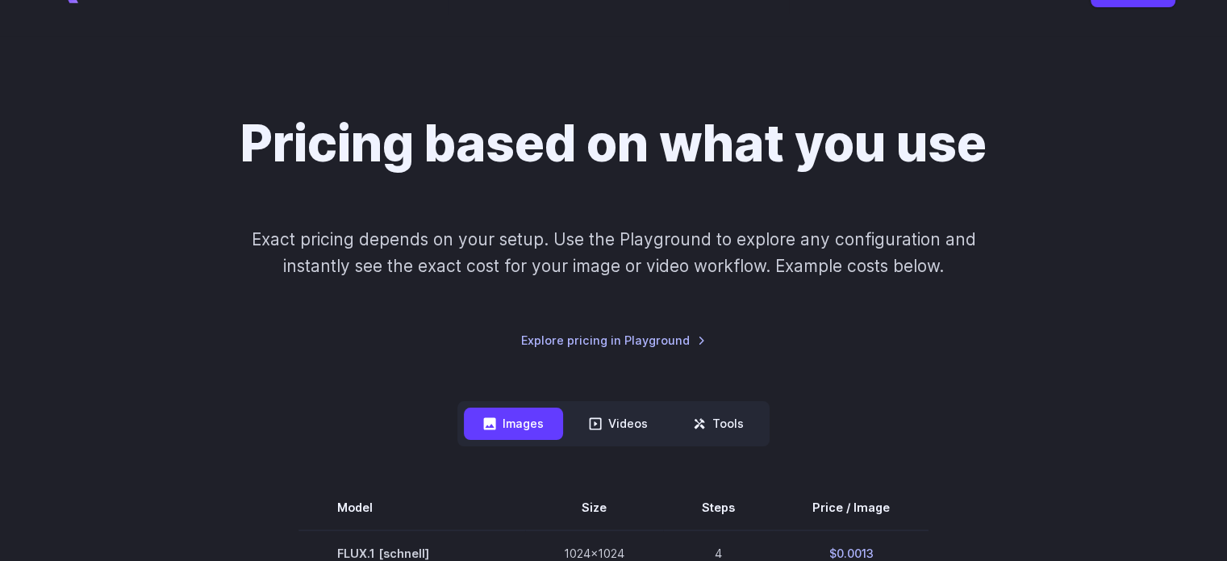
scroll to position [0, 0]
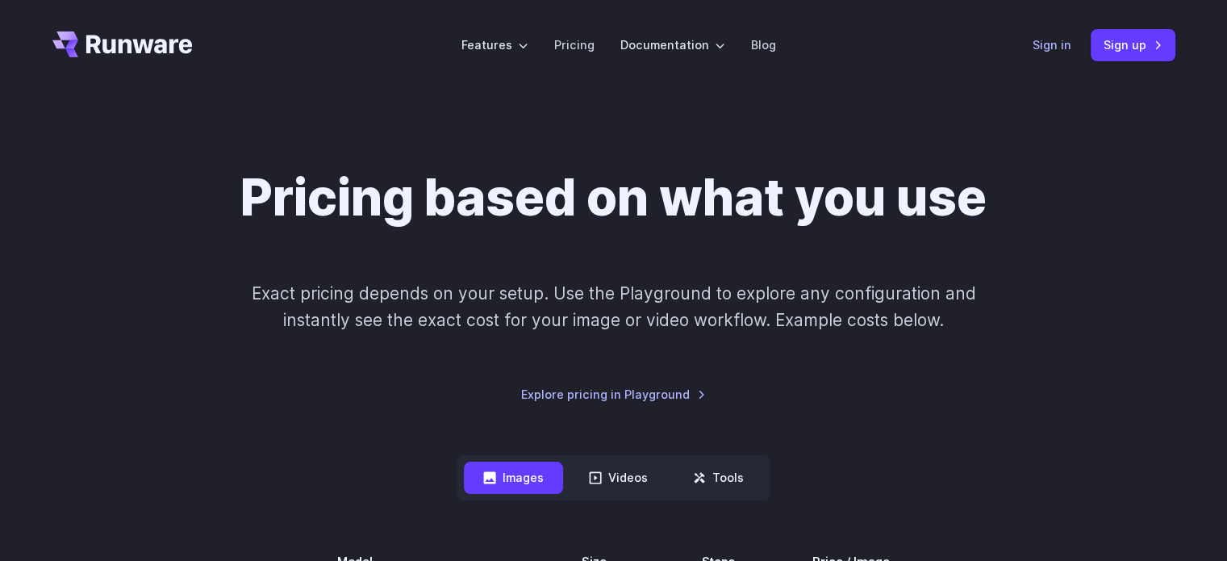
click at [1047, 48] on link "Sign in" at bounding box center [1052, 45] width 39 height 19
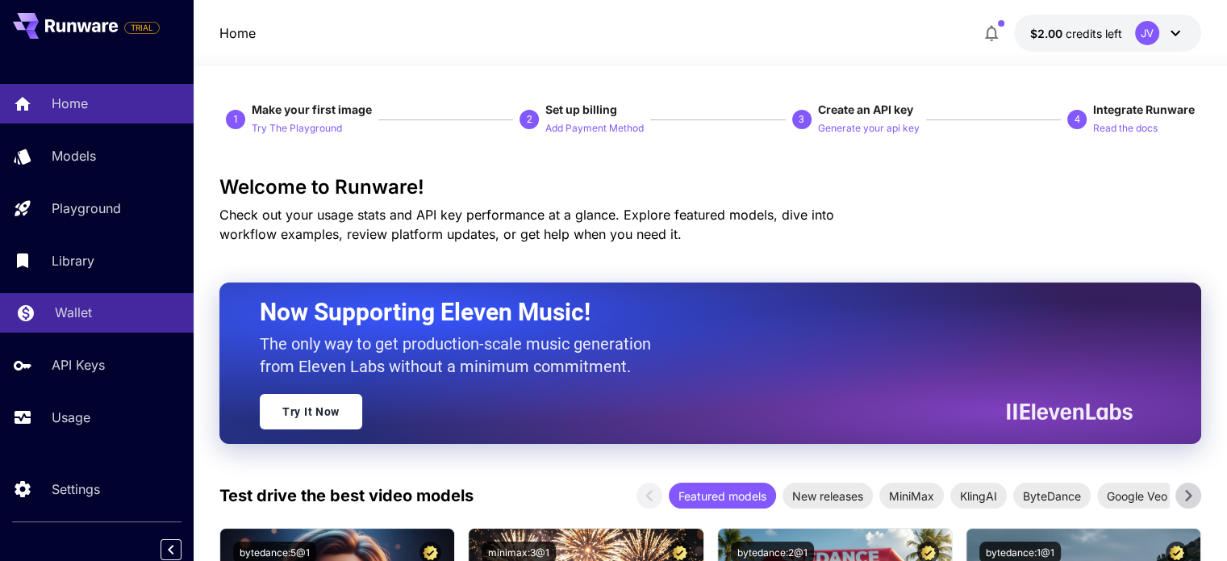
click at [78, 317] on p "Wallet" at bounding box center [73, 312] width 37 height 19
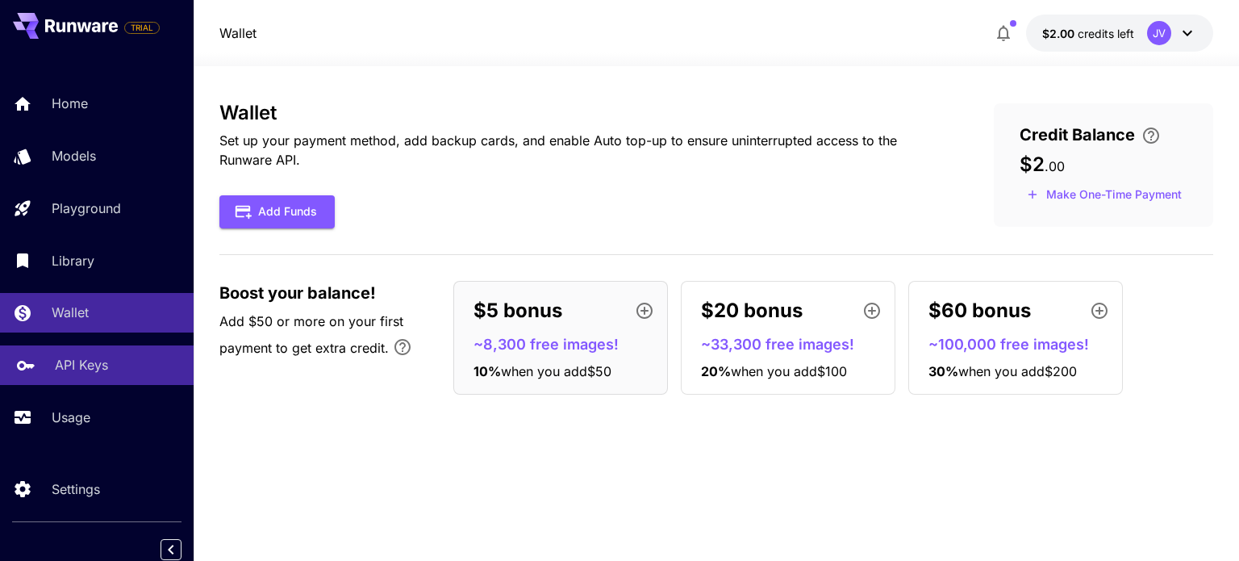
click at [99, 377] on link "API Keys" at bounding box center [97, 365] width 194 height 40
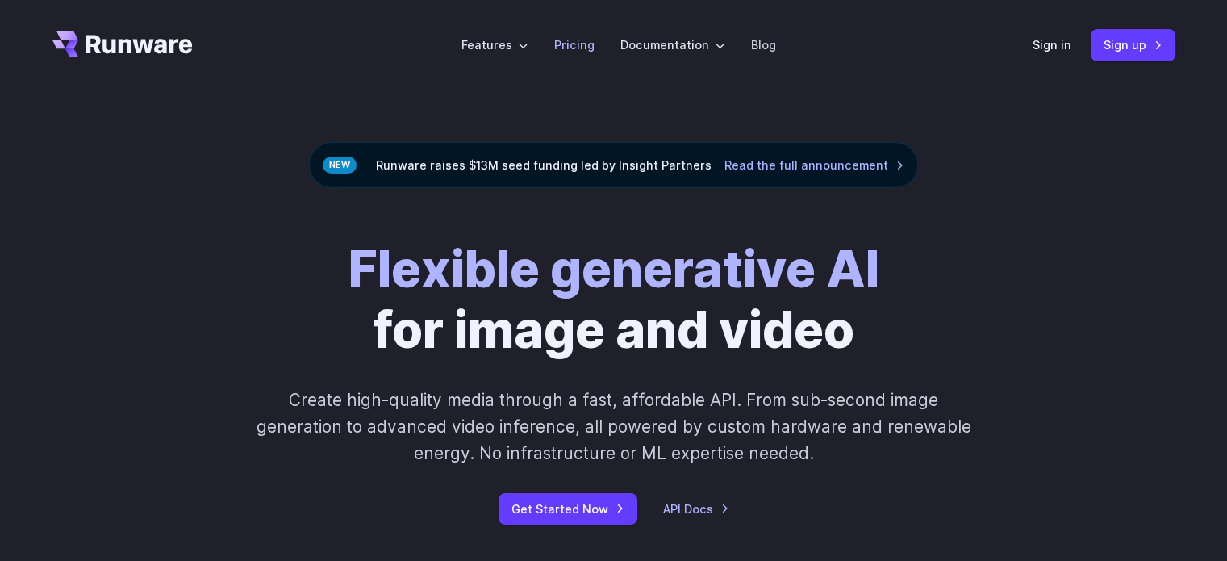
click at [577, 51] on link "Pricing" at bounding box center [574, 45] width 40 height 19
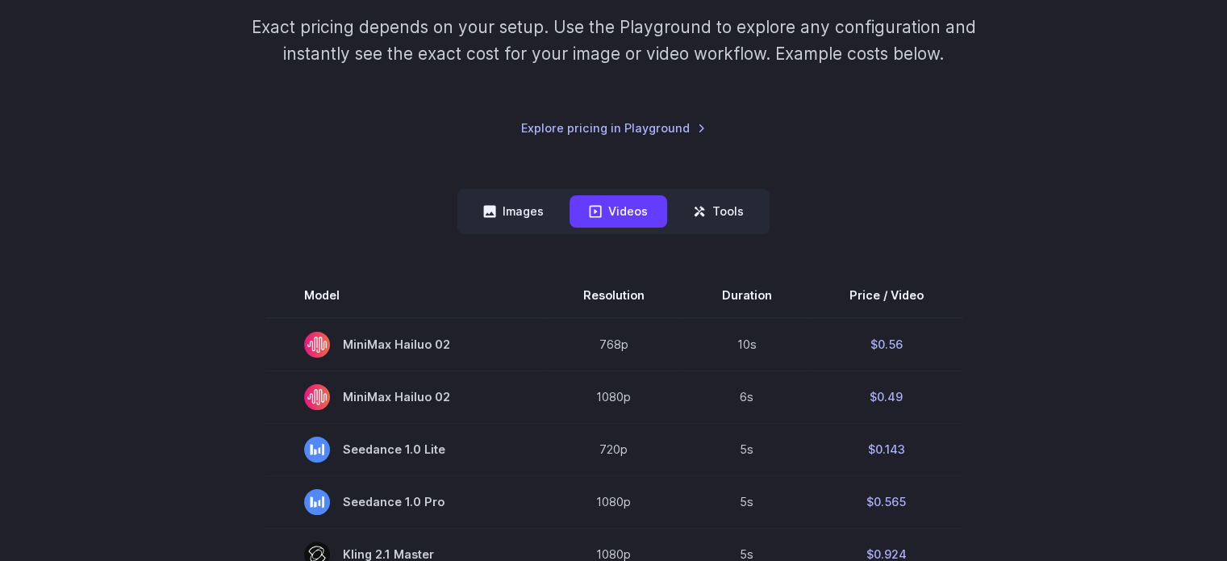
scroll to position [264, 0]
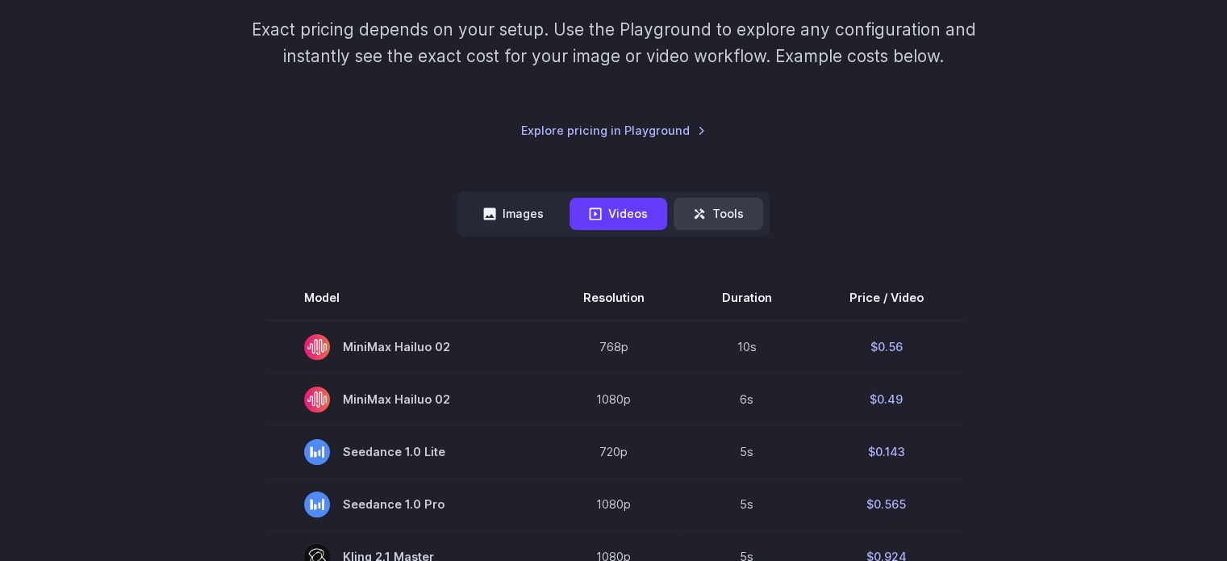
click at [709, 215] on button "Tools" at bounding box center [719, 213] width 90 height 31
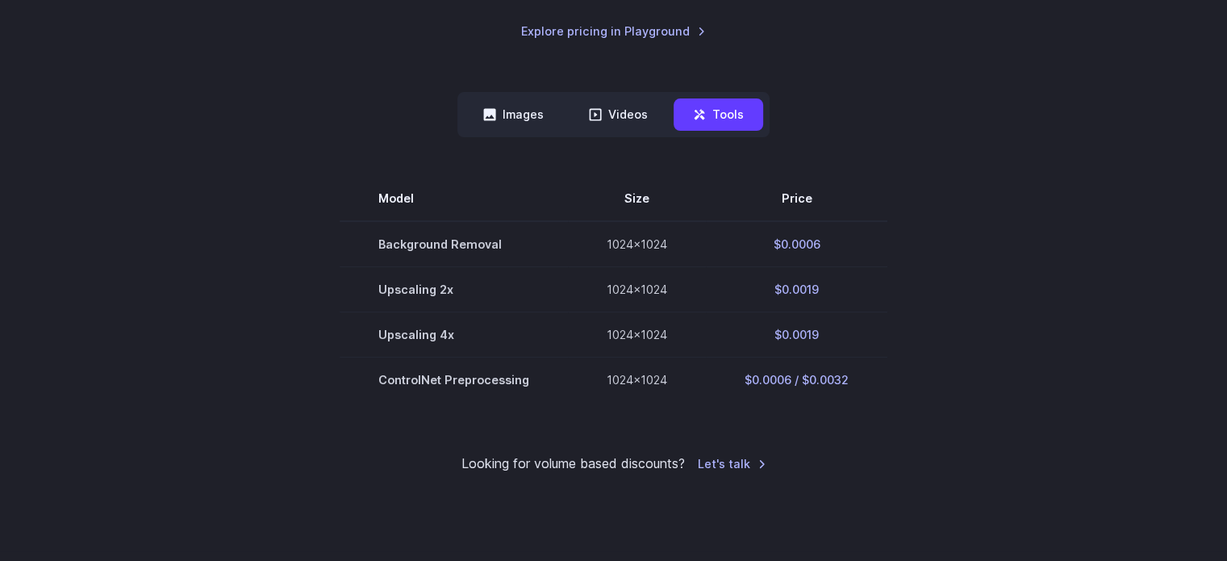
scroll to position [371, 0]
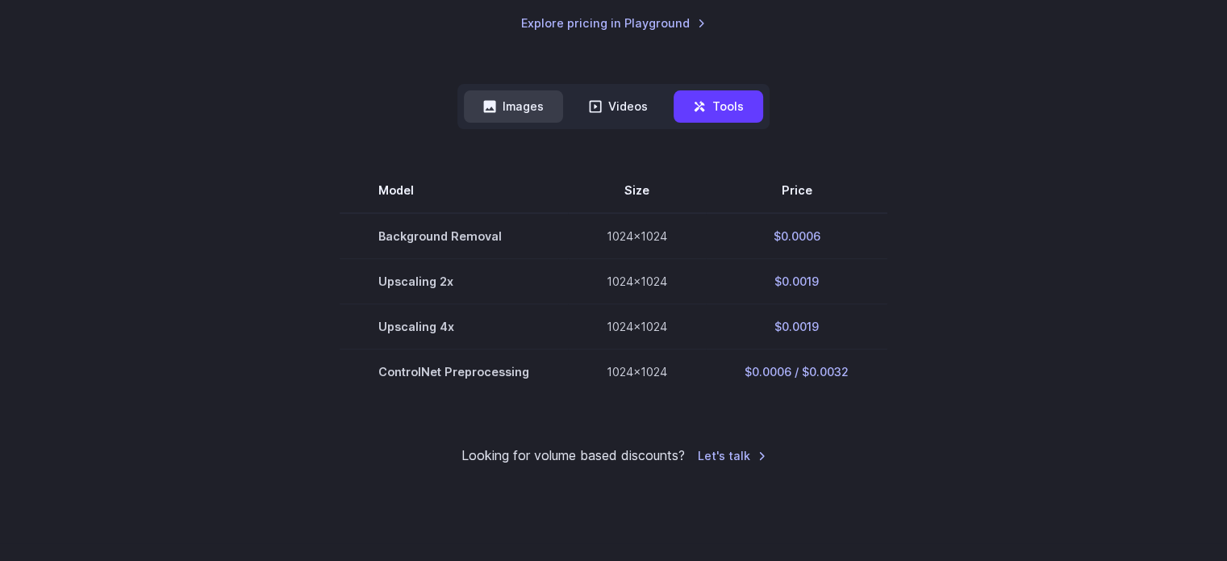
click at [516, 97] on button "Images" at bounding box center [513, 105] width 99 height 31
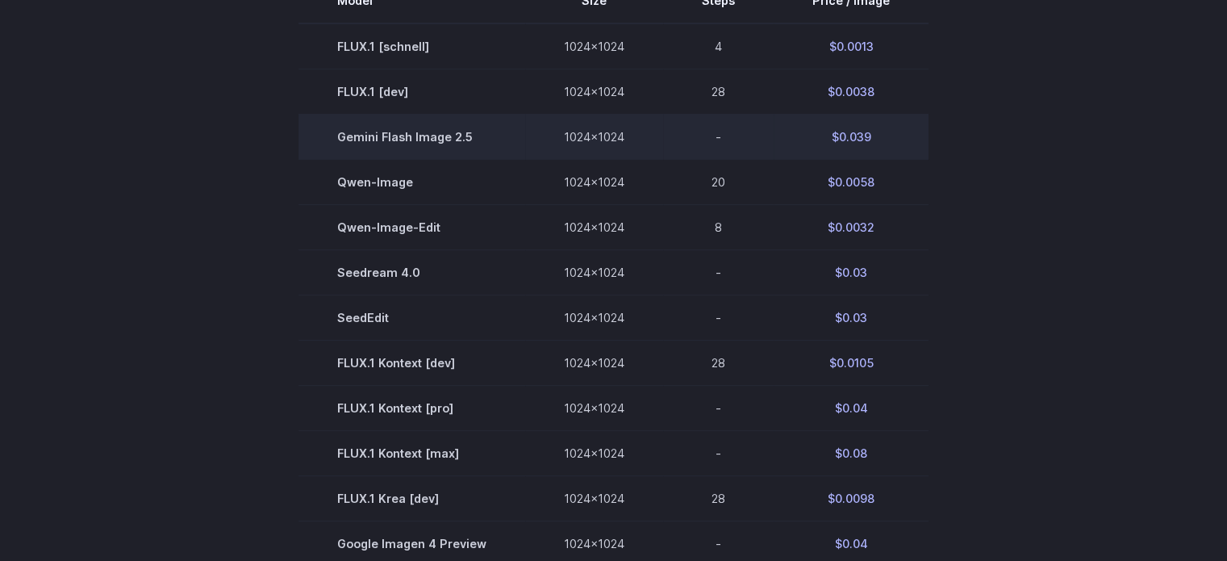
scroll to position [736, 0]
